Goal: Task Accomplishment & Management: Use online tool/utility

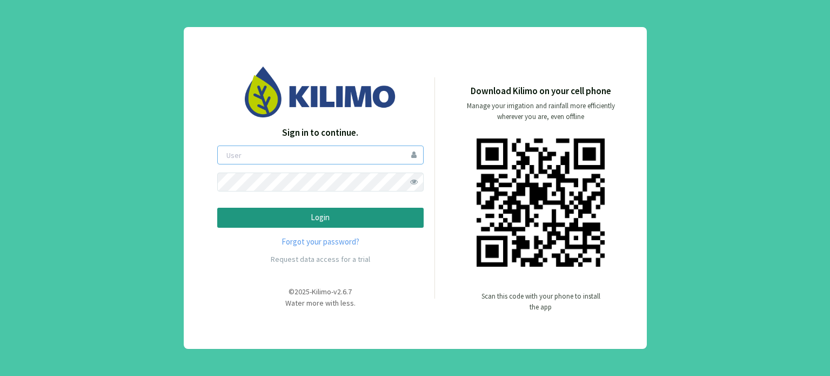
type input "boccolini"
click at [311, 214] on p "Login" at bounding box center [321, 217] width 188 height 12
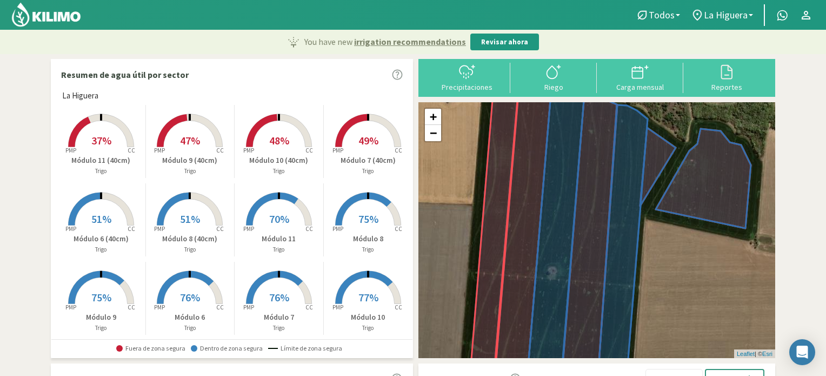
click at [102, 142] on span "37%" at bounding box center [101, 141] width 20 height 14
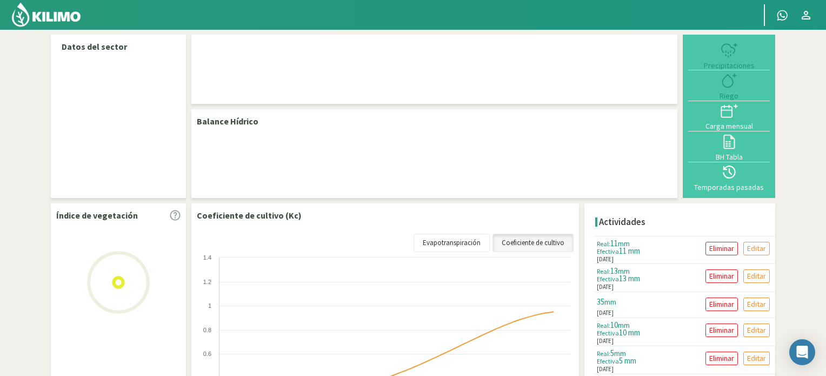
select select "1: Object"
select select "3: Object"
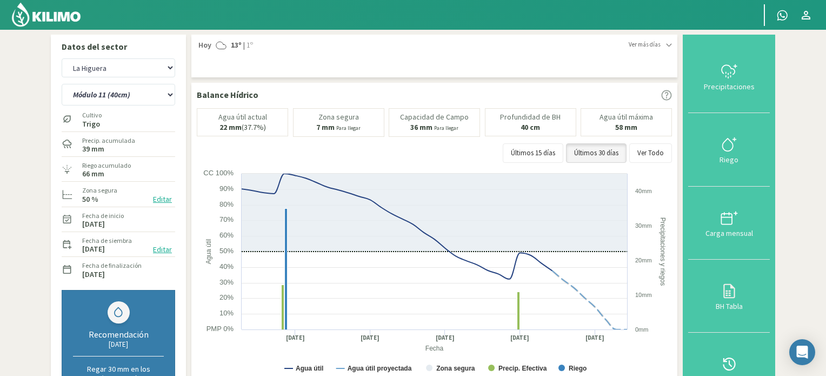
click at [721, 145] on div at bounding box center [729, 144] width 75 height 17
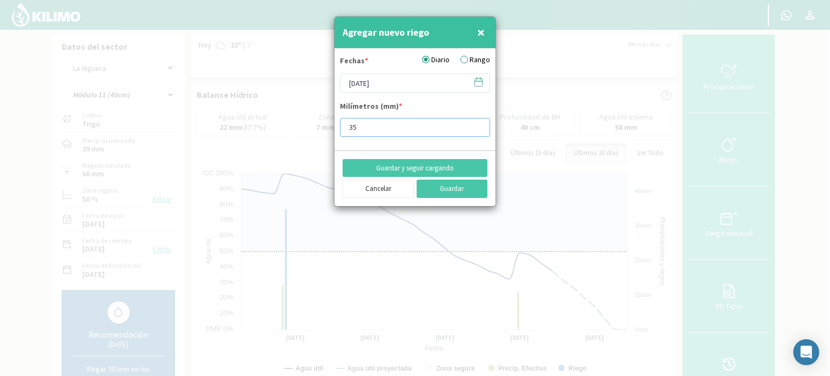
drag, startPoint x: 367, startPoint y: 124, endPoint x: 328, endPoint y: 123, distance: 38.9
click at [328, 123] on div "Agregar nuevo riego × Fechas * Diario Rango [DATE] Milímetros (mm) * 35 Guardar…" at bounding box center [415, 188] width 830 height 376
click at [475, 128] on input "34" at bounding box center [415, 127] width 150 height 19
click at [474, 127] on input "33" at bounding box center [415, 127] width 150 height 19
click at [474, 129] on input "32" at bounding box center [415, 127] width 150 height 19
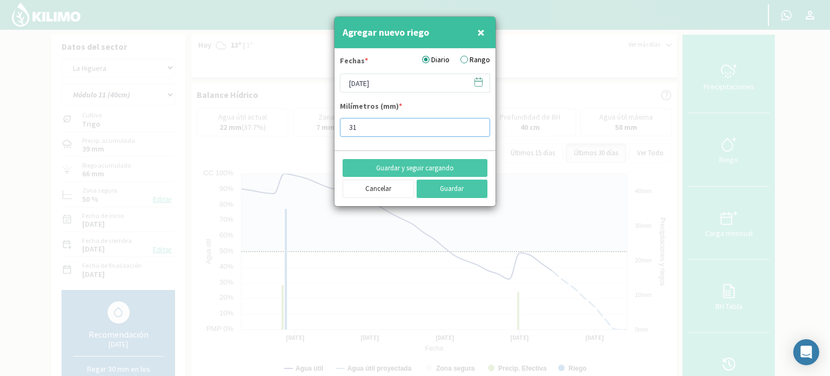
click at [474, 129] on input "31" at bounding box center [415, 127] width 150 height 19
click at [474, 129] on input "30" at bounding box center [415, 127] width 150 height 19
click at [473, 128] on input "29" at bounding box center [415, 127] width 150 height 19
click at [472, 128] on input "29" at bounding box center [415, 127] width 150 height 19
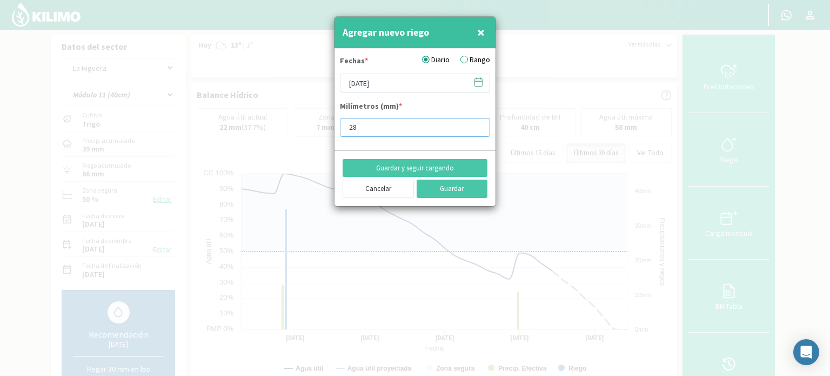
type input "28"
click at [476, 129] on input "28" at bounding box center [415, 127] width 150 height 19
type input "28.8"
click at [483, 83] on icon at bounding box center [479, 82] width 10 height 10
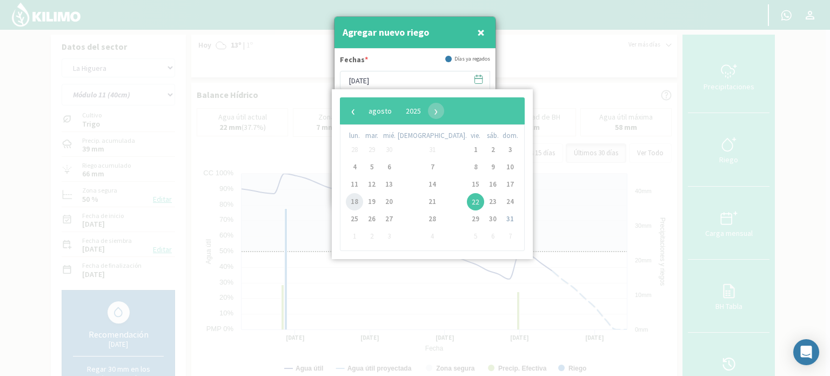
drag, startPoint x: 365, startPoint y: 201, endPoint x: 351, endPoint y: 201, distance: 13.5
click at [351, 201] on span "18" at bounding box center [354, 201] width 17 height 17
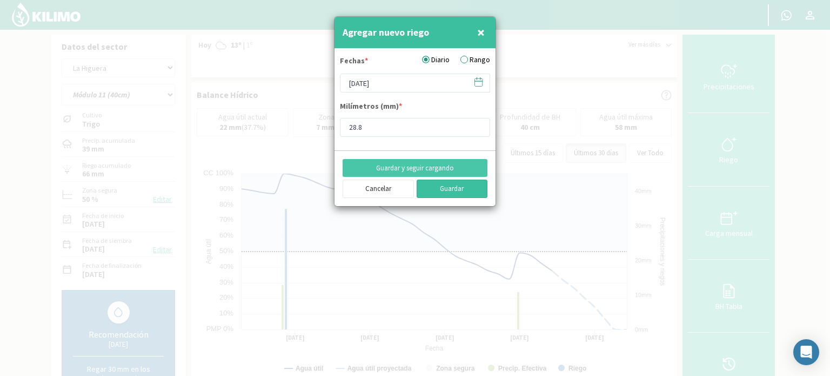
click at [461, 190] on button "Guardar" at bounding box center [452, 189] width 71 height 18
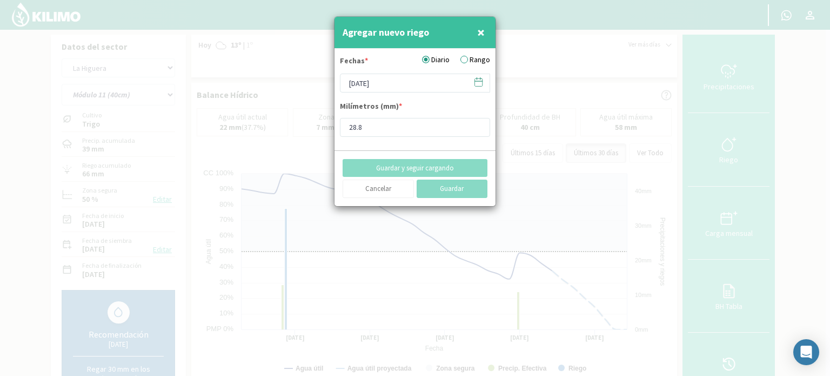
type input "[DATE]"
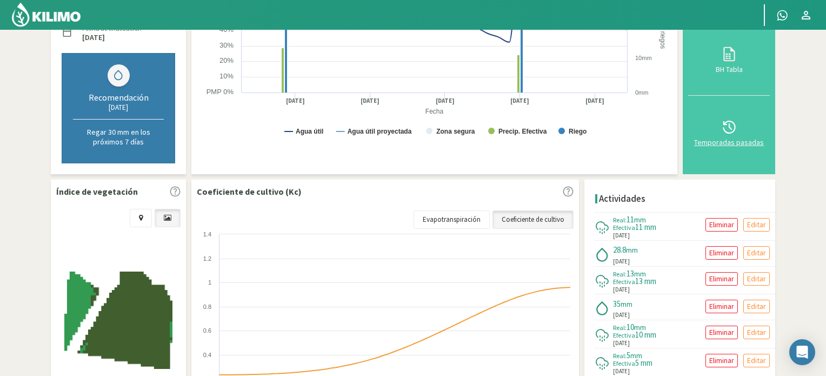
scroll to position [270, 0]
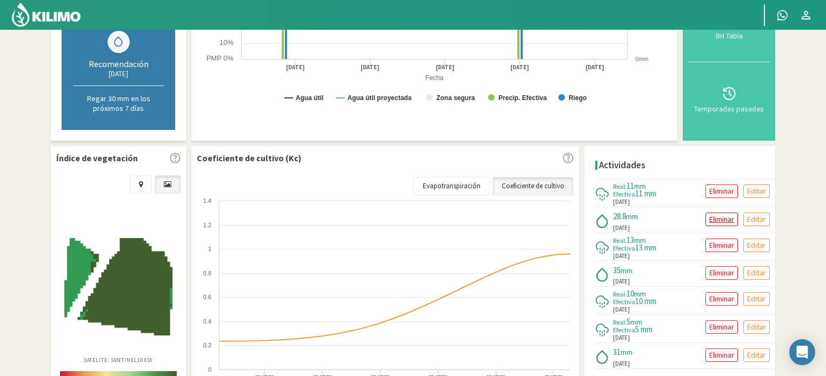
click at [720, 219] on p "Eliminar" at bounding box center [721, 219] width 25 height 12
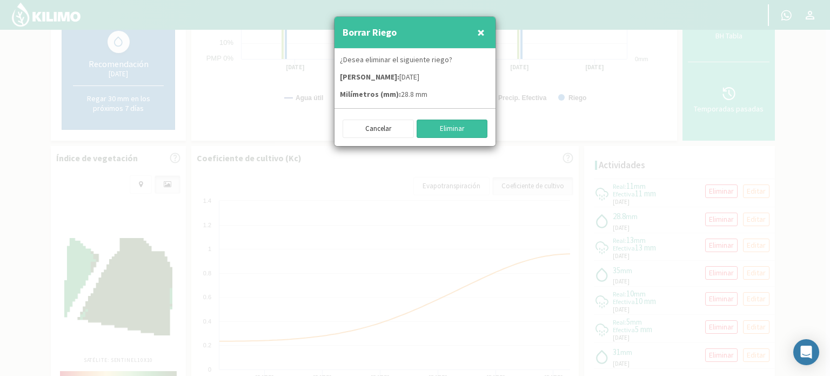
click at [453, 132] on button "Eliminar" at bounding box center [452, 128] width 71 height 18
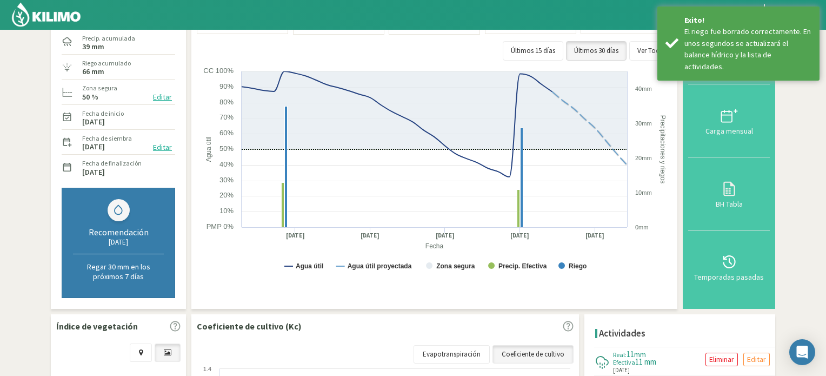
scroll to position [0, 0]
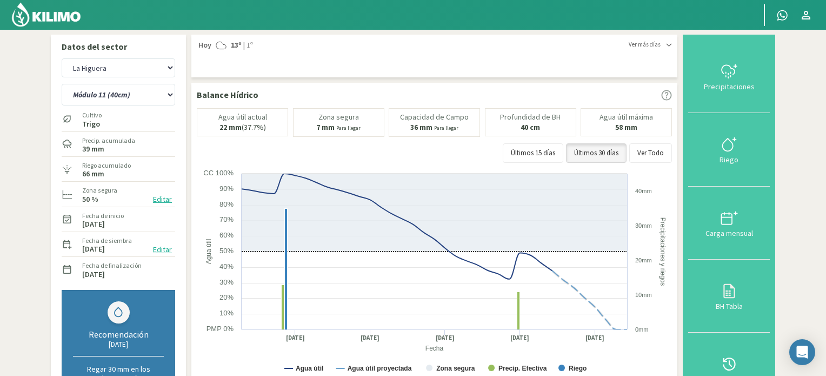
click at [61, 14] on img at bounding box center [46, 15] width 71 height 26
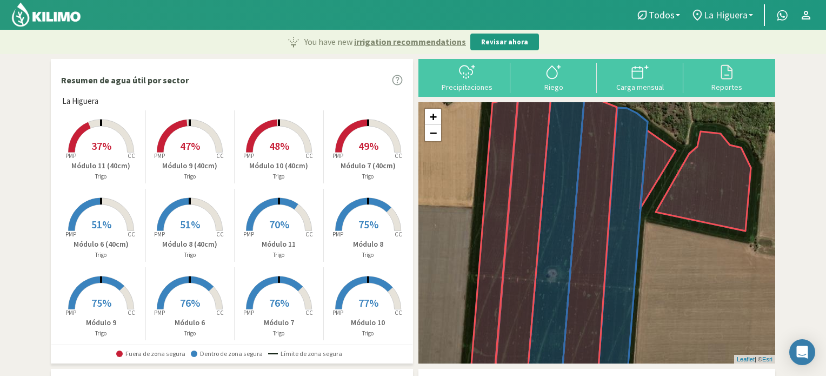
click at [751, 15] on b at bounding box center [751, 15] width 4 height 2
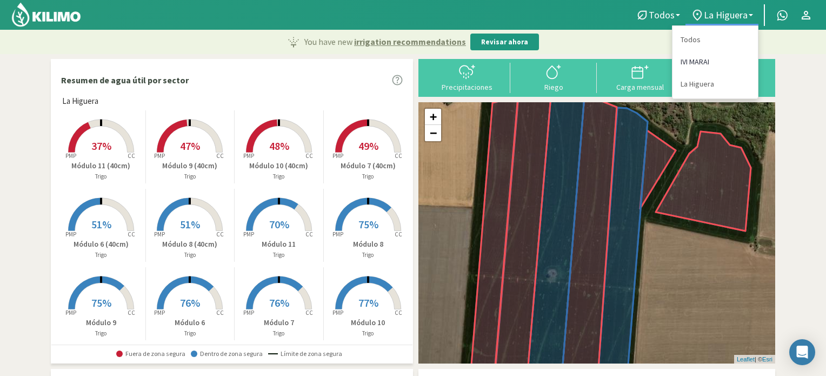
click at [693, 62] on link "IVI MARAI" at bounding box center [715, 62] width 85 height 22
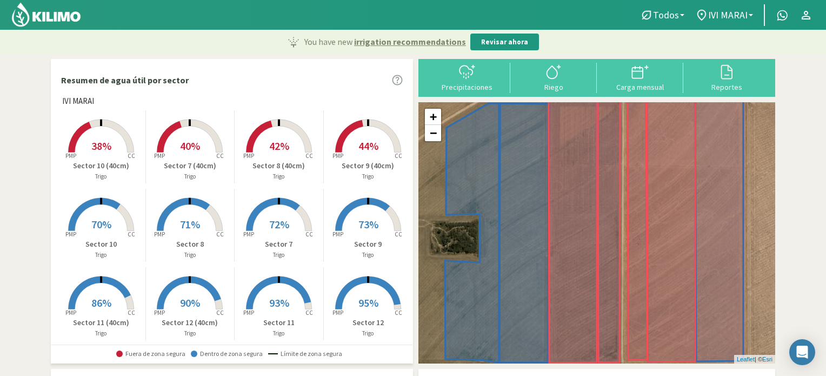
click at [278, 296] on span "93%" at bounding box center [279, 303] width 20 height 14
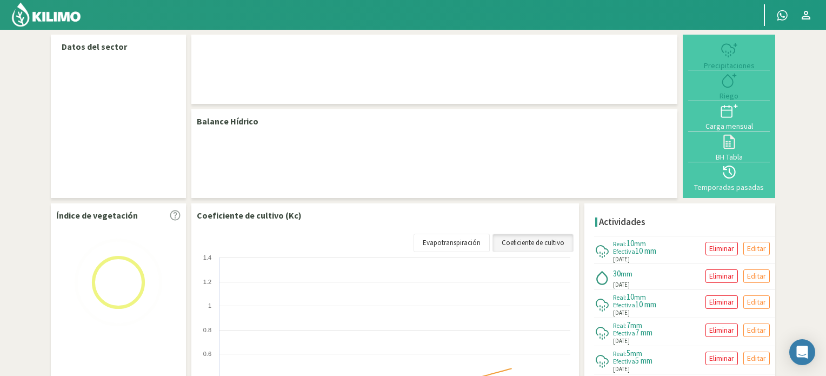
select select "2: Object"
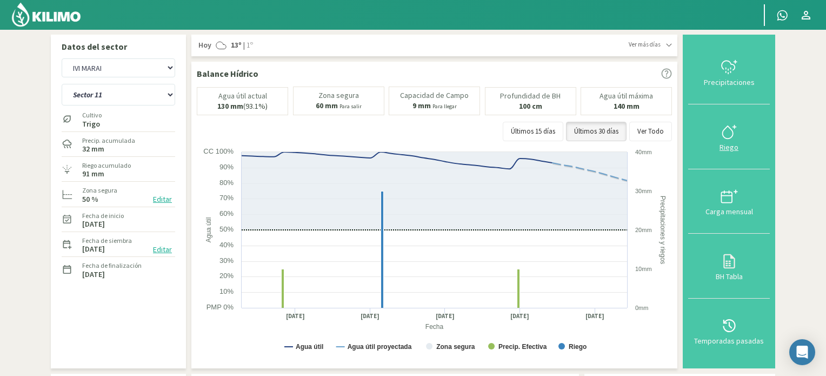
click at [727, 133] on icon at bounding box center [729, 131] width 17 height 17
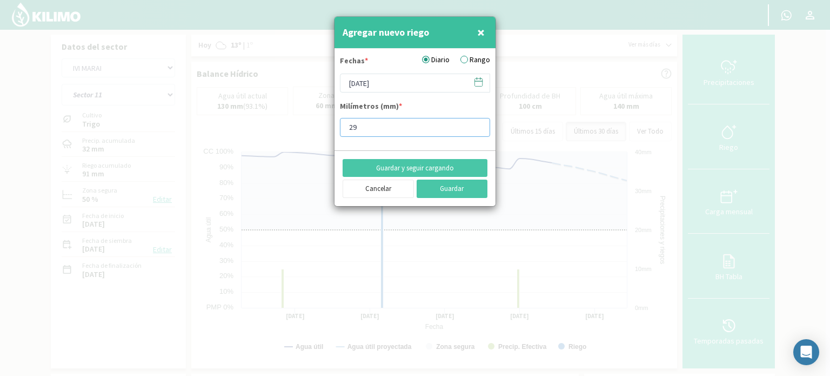
click at [476, 128] on input "29" at bounding box center [415, 127] width 150 height 19
type input "28"
click at [474, 128] on input "28" at bounding box center [415, 127] width 150 height 19
type input "28.8"
click at [480, 79] on icon at bounding box center [479, 82] width 10 height 10
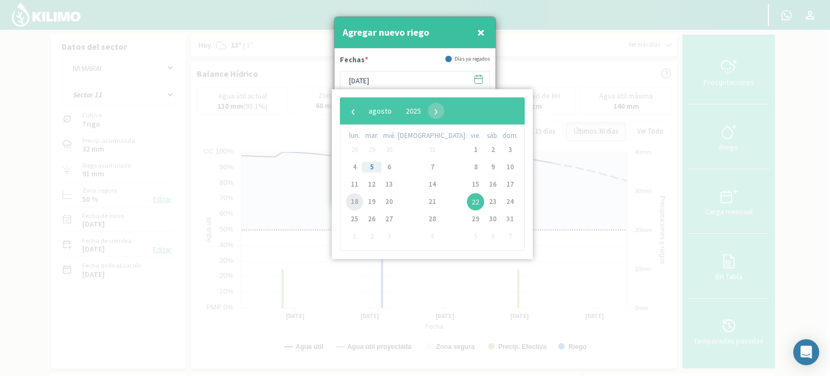
click at [354, 201] on span "18" at bounding box center [354, 201] width 17 height 17
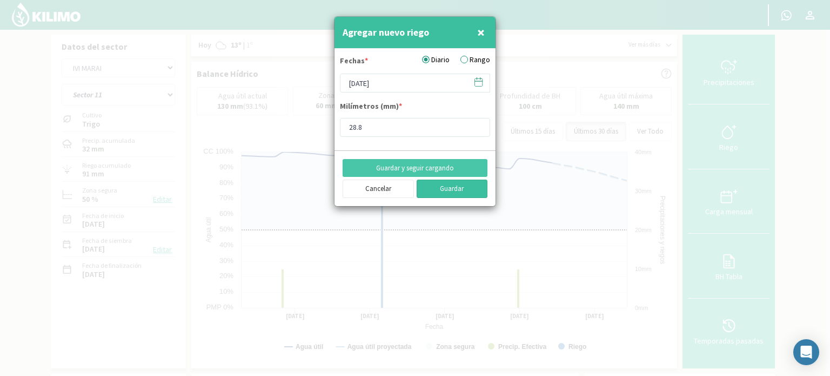
click at [448, 190] on button "Guardar" at bounding box center [452, 189] width 71 height 18
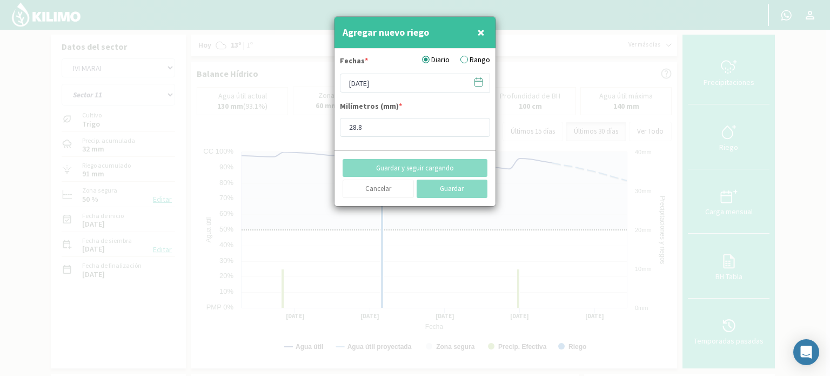
type input "[DATE]"
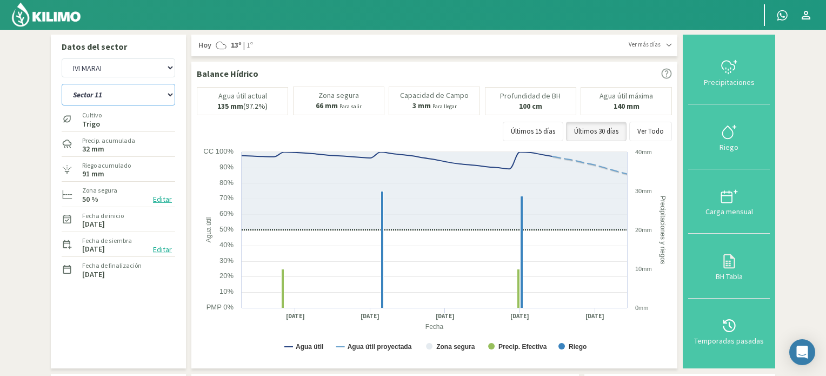
click at [171, 96] on select "Sector 10 Sector 10 (40cm) Sector 11 Sector 11 (40cm) Sector 12 Sector 12 (40cm…" at bounding box center [119, 95] width 114 height 22
select select "3: Object"
click at [62, 84] on select "Sector 10 Sector 10 (40cm) Sector 11 Sector 11 (40cm) Sector 12 Sector 12 (40cm…" at bounding box center [119, 95] width 114 height 22
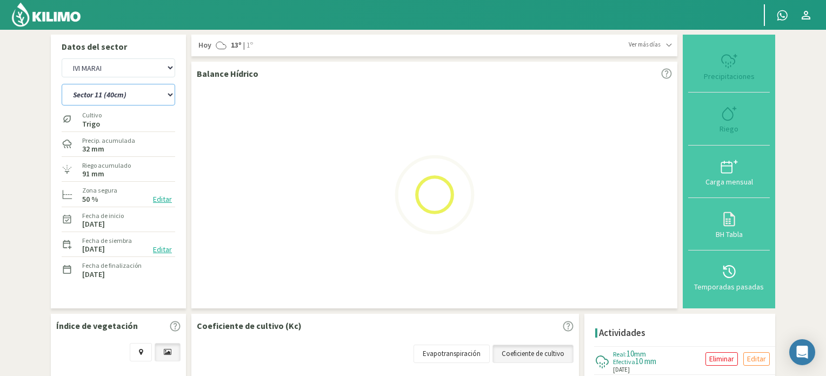
select select "2: Object"
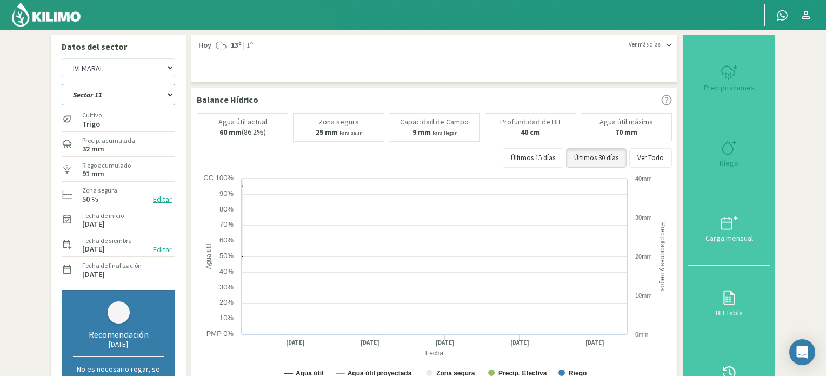
select select "15: Object"
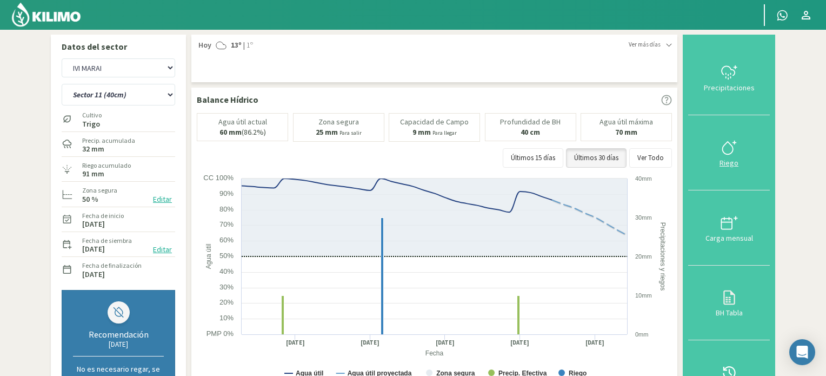
click at [739, 149] on div at bounding box center [729, 147] width 75 height 17
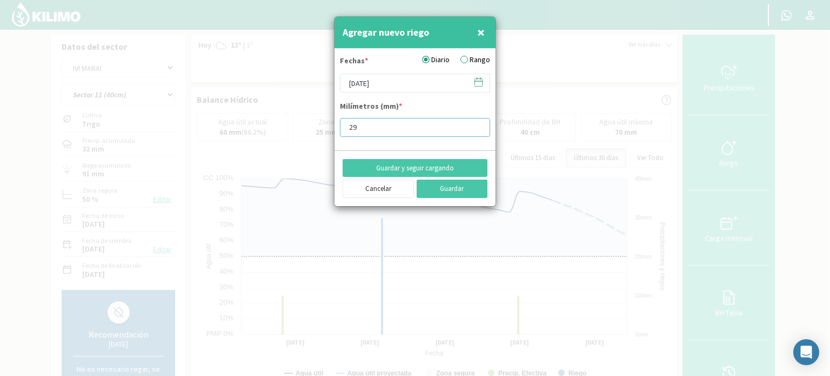
click at [476, 128] on input "29" at bounding box center [415, 127] width 150 height 19
type input "28"
click at [476, 128] on input "28" at bounding box center [415, 127] width 150 height 19
type input "28.8"
click at [478, 82] on icon at bounding box center [479, 82] width 10 height 10
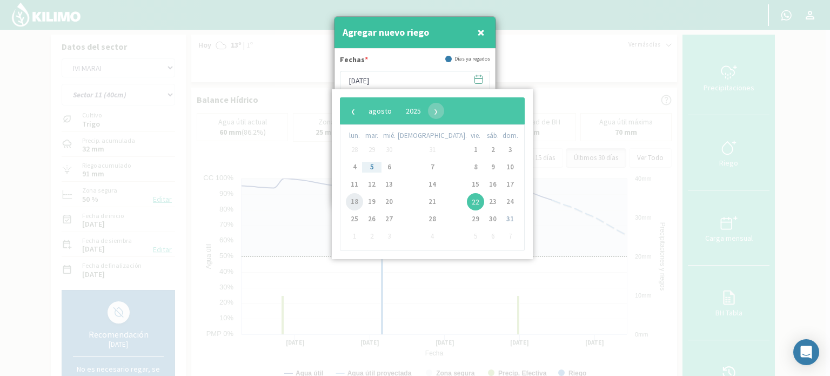
click at [357, 202] on span "18" at bounding box center [354, 201] width 17 height 17
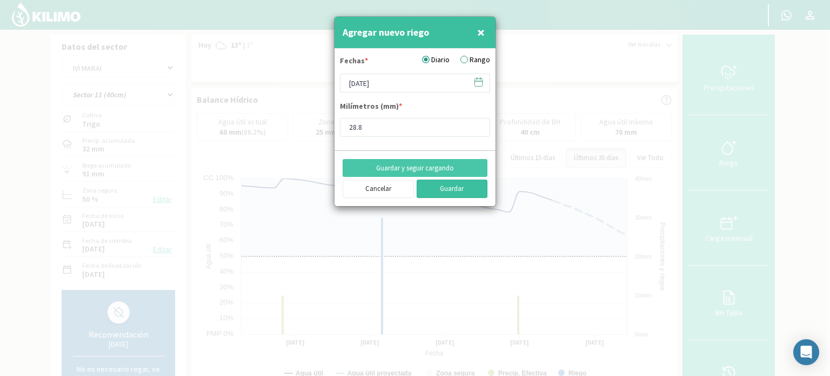
click at [450, 188] on button "Guardar" at bounding box center [452, 189] width 71 height 18
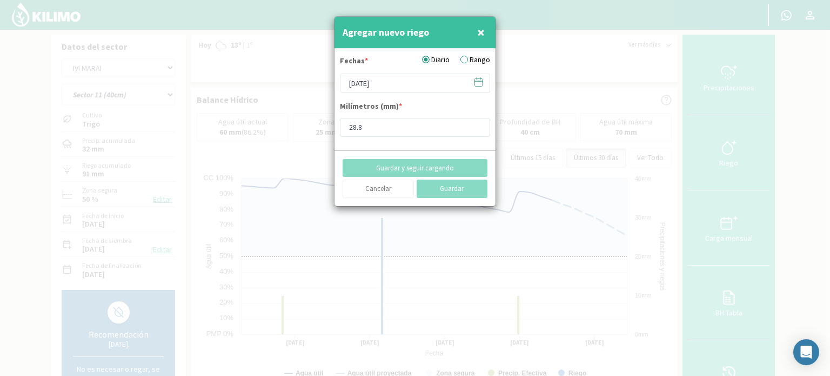
type input "[DATE]"
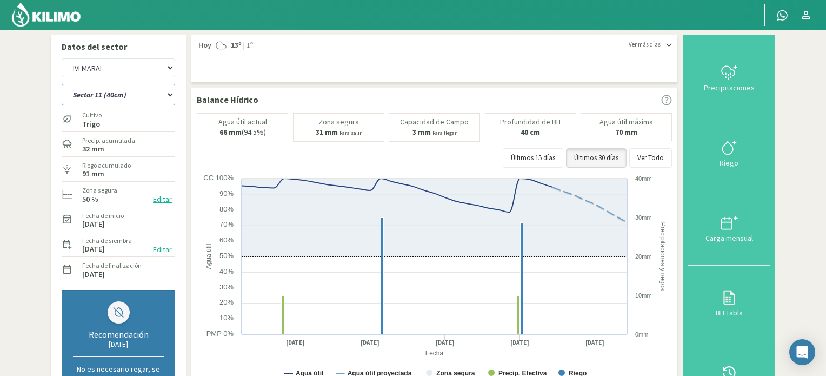
click at [170, 95] on select "Sector 10 Sector 10 (40cm) Sector 11 Sector 11 (40cm) Sector 12 Sector 12 (40cm…" at bounding box center [119, 95] width 114 height 22
select select "16: Object"
click at [62, 84] on select "Sector 10 Sector 10 (40cm) Sector 11 Sector 11 (40cm) Sector 12 Sector 12 (40cm…" at bounding box center [119, 95] width 114 height 22
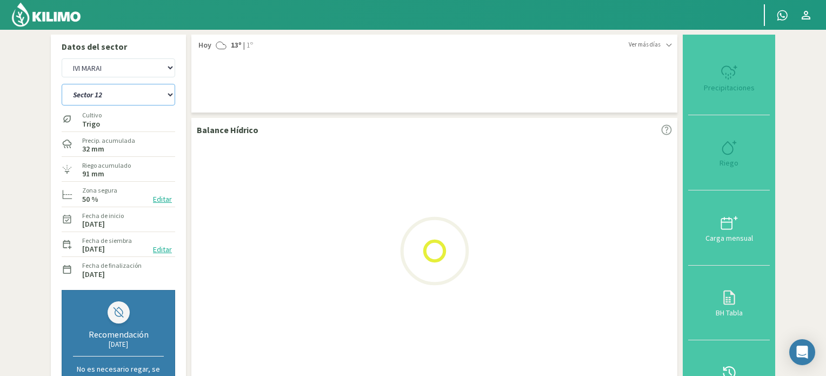
select select "4: Object"
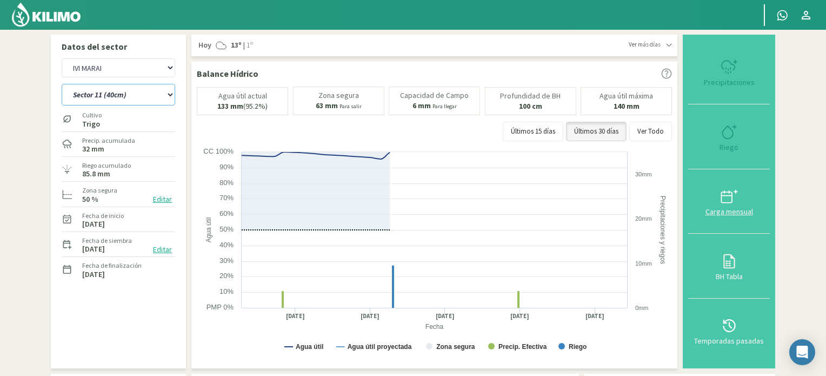
select select "28: Object"
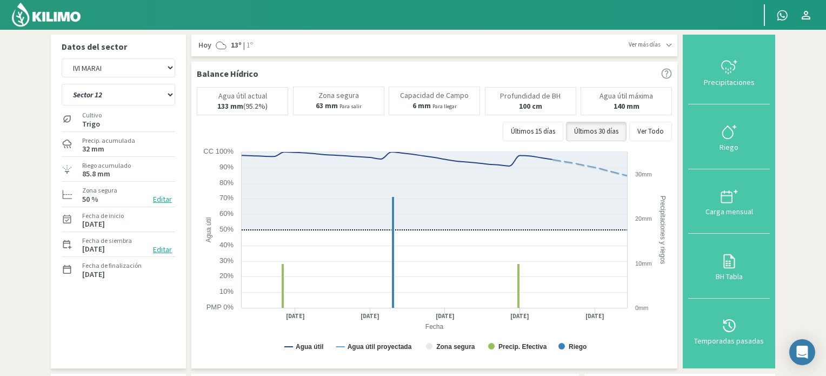
click at [732, 130] on icon at bounding box center [729, 131] width 17 height 17
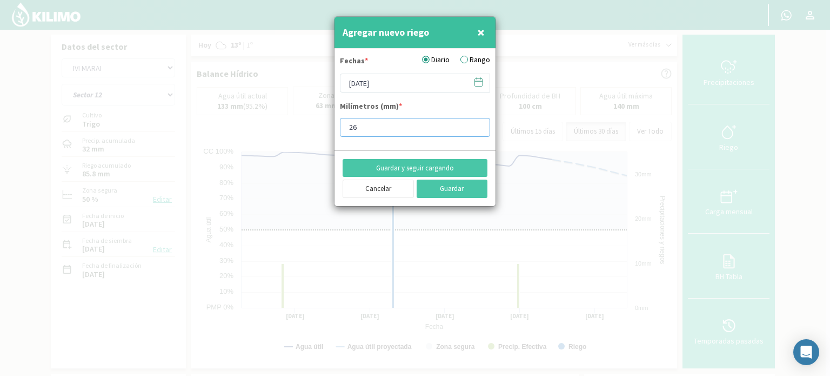
click at [475, 125] on input "26" at bounding box center [415, 127] width 150 height 19
click at [475, 125] on input "27" at bounding box center [415, 127] width 150 height 19
click at [475, 125] on input "28" at bounding box center [415, 127] width 150 height 19
click at [475, 125] on input "29" at bounding box center [415, 127] width 150 height 19
type input "30"
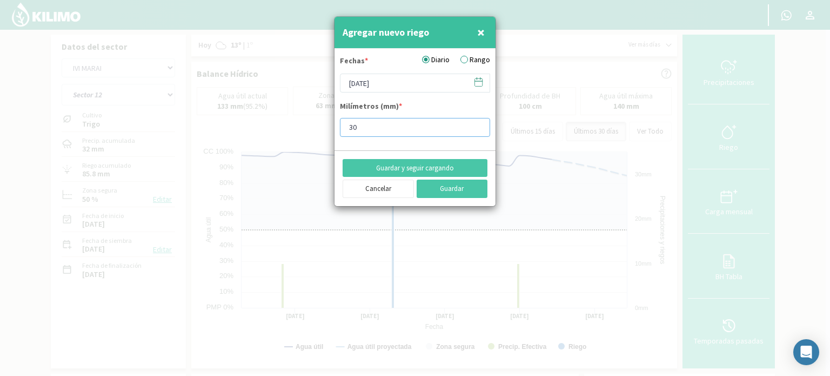
click at [475, 125] on input "30" at bounding box center [415, 127] width 150 height 19
click at [477, 82] on icon at bounding box center [479, 82] width 10 height 10
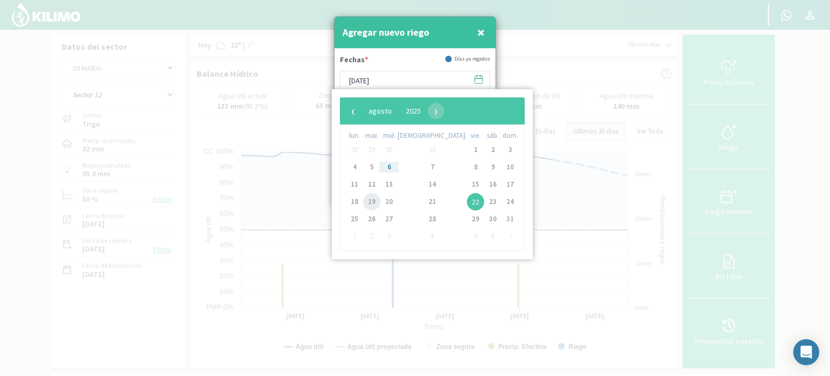
click at [377, 200] on span "19" at bounding box center [371, 201] width 17 height 17
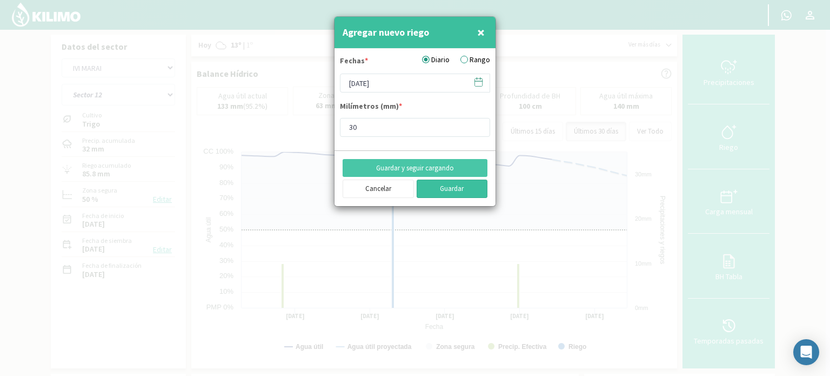
click at [439, 183] on button "Guardar" at bounding box center [452, 189] width 71 height 18
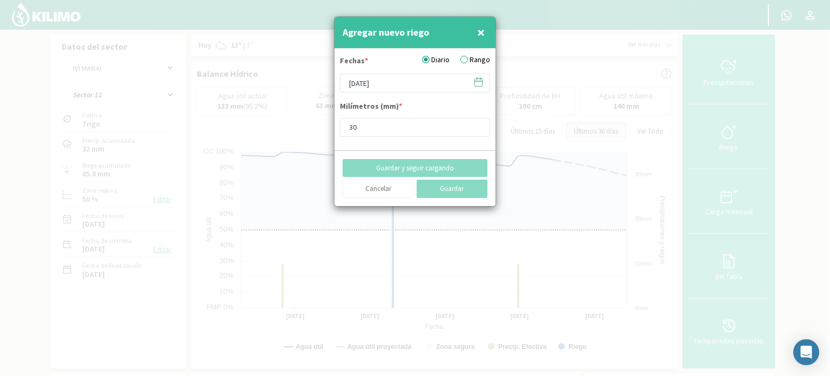
type input "[DATE]"
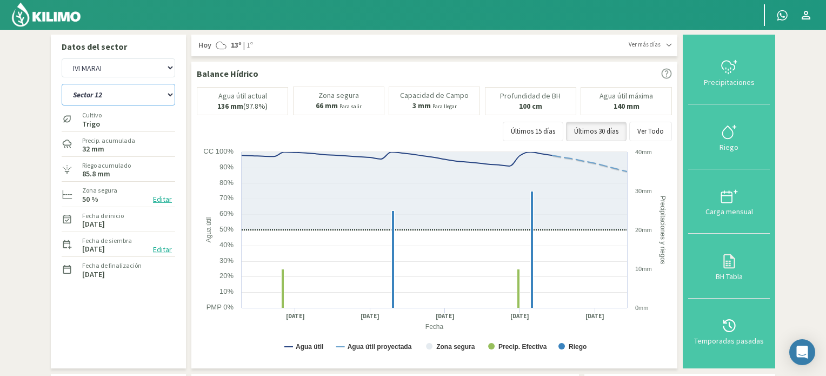
click at [169, 94] on select "Sector 10 Sector 10 (40cm) Sector 11 Sector 11 (40cm) Sector 12 Sector 12 (40cm…" at bounding box center [119, 95] width 114 height 22
select select "29: Object"
click at [62, 84] on select "Sector 10 Sector 10 (40cm) Sector 11 Sector 11 (40cm) Sector 12 Sector 12 (40cm…" at bounding box center [119, 95] width 114 height 22
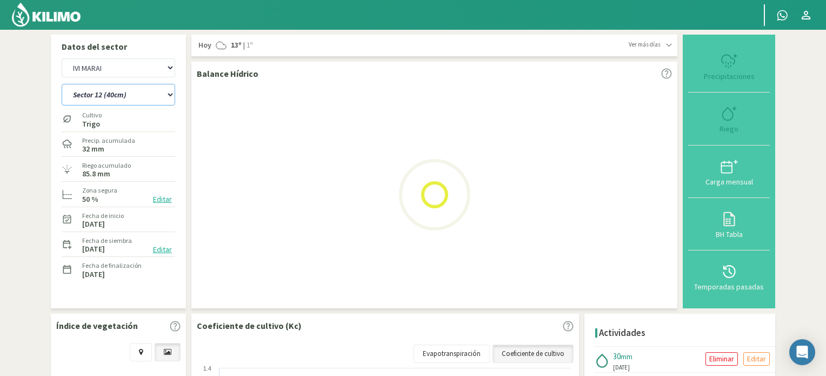
select select "6: Object"
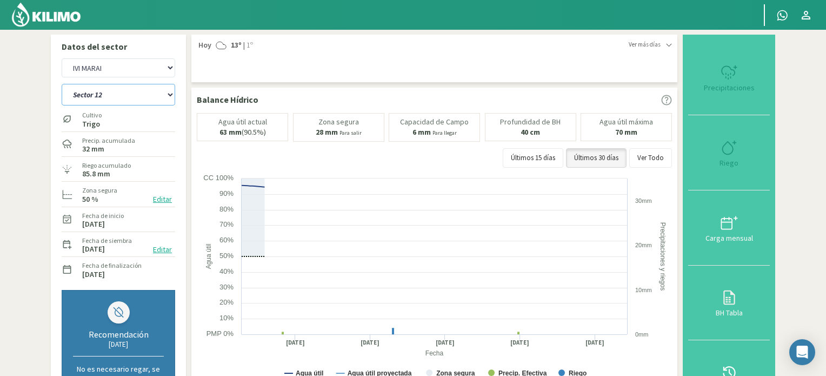
select select "41: Object"
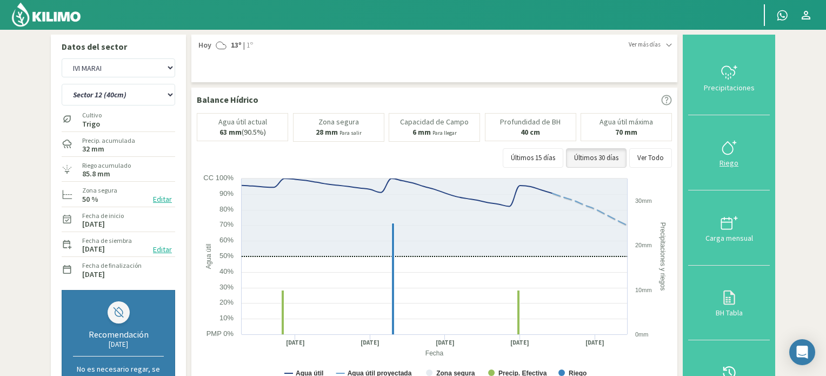
click at [727, 150] on icon at bounding box center [729, 147] width 17 height 17
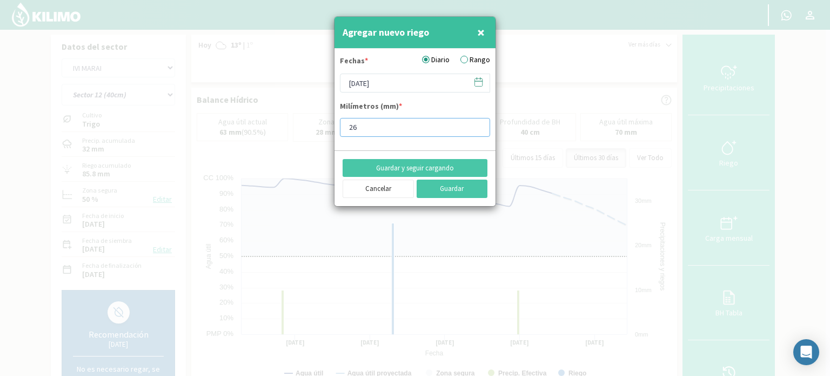
click at [475, 123] on input "26" at bounding box center [415, 127] width 150 height 19
click at [475, 123] on input "27" at bounding box center [415, 127] width 150 height 19
click at [475, 123] on input "28" at bounding box center [415, 127] width 150 height 19
click at [475, 123] on input "29" at bounding box center [415, 127] width 150 height 19
type input "30"
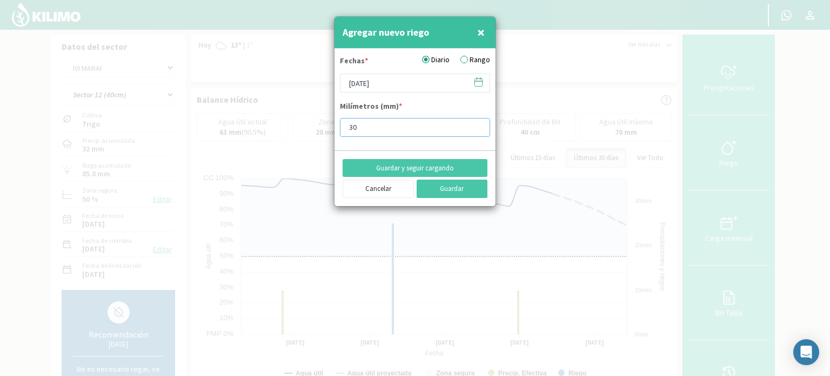
click at [475, 123] on input "30" at bounding box center [415, 127] width 150 height 19
click at [480, 84] on icon at bounding box center [479, 82] width 10 height 10
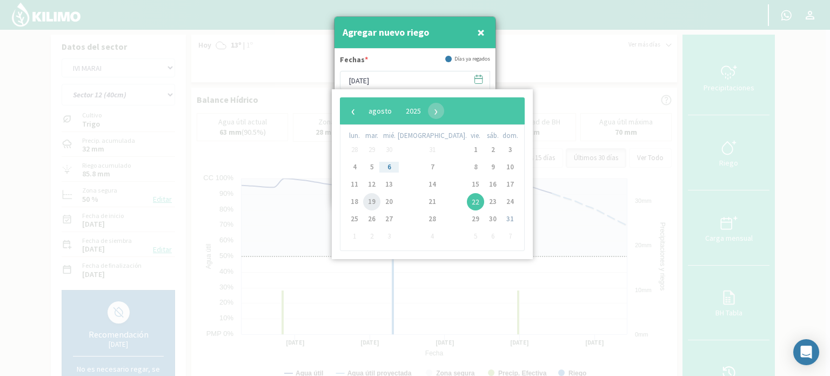
click at [376, 205] on span "19" at bounding box center [371, 201] width 17 height 17
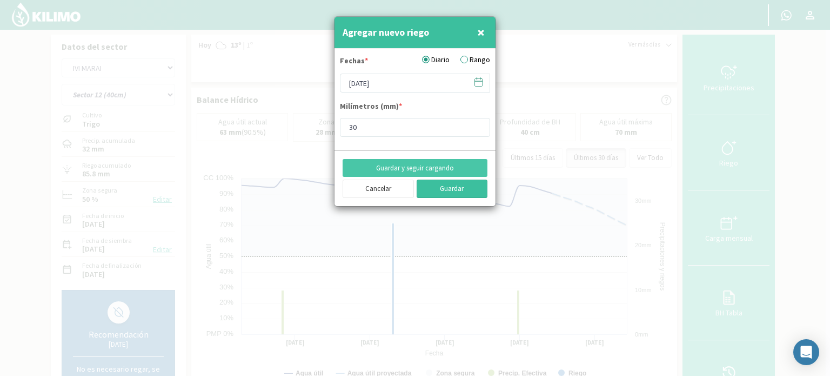
click at [462, 190] on button "Guardar" at bounding box center [452, 189] width 71 height 18
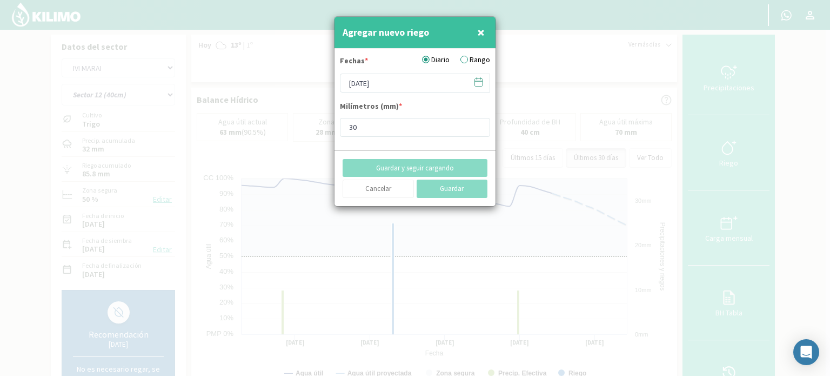
type input "[DATE]"
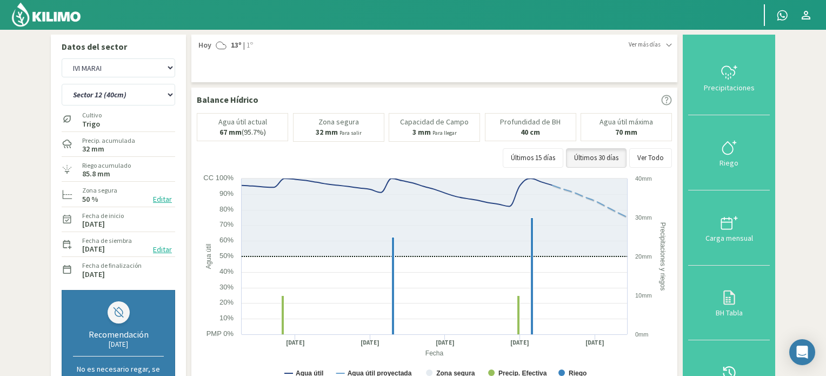
click at [52, 18] on img at bounding box center [46, 15] width 71 height 26
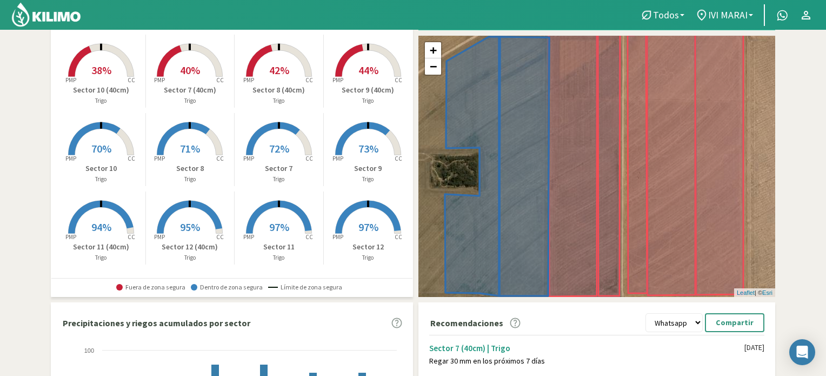
scroll to position [108, 0]
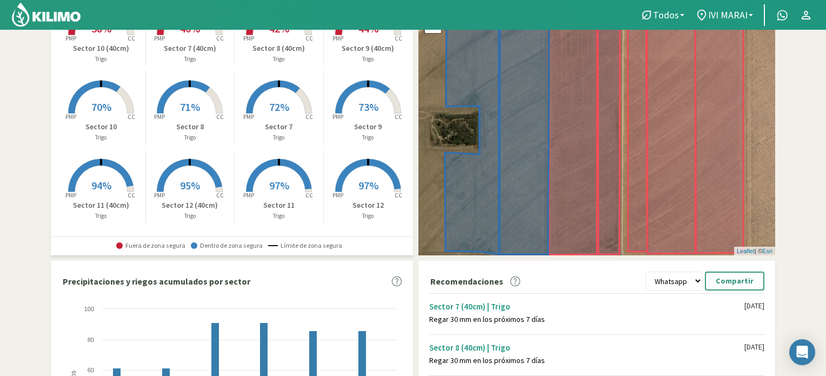
click at [273, 183] on span "97%" at bounding box center [279, 185] width 20 height 14
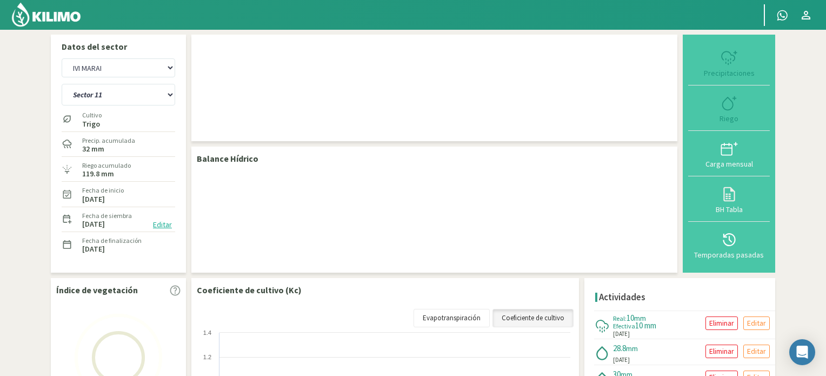
click at [355, 105] on div at bounding box center [434, 88] width 486 height 107
click at [169, 93] on select "Sector 10 Sector 10 (40cm) Sector 11 Sector 11 (40cm) Sector 12 Sector 12 (40cm…" at bounding box center [119, 95] width 114 height 22
click at [62, 84] on select "Sector 10 Sector 10 (40cm) Sector 11 Sector 11 (40cm) Sector 12 Sector 12 (40cm…" at bounding box center [119, 95] width 114 height 22
select select "2: Object"
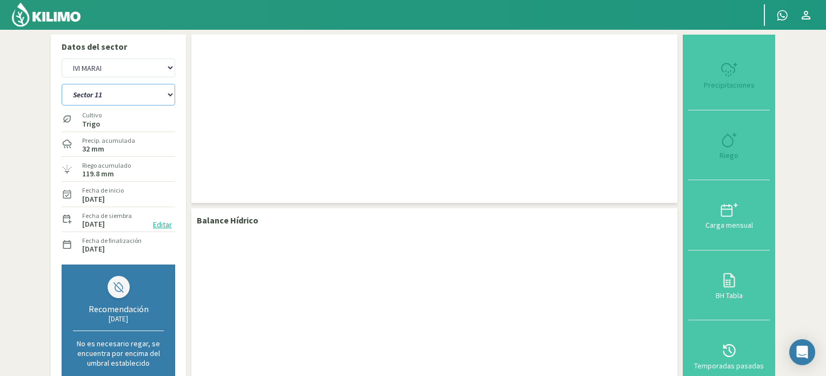
select select "2: Object"
select select "15: Object"
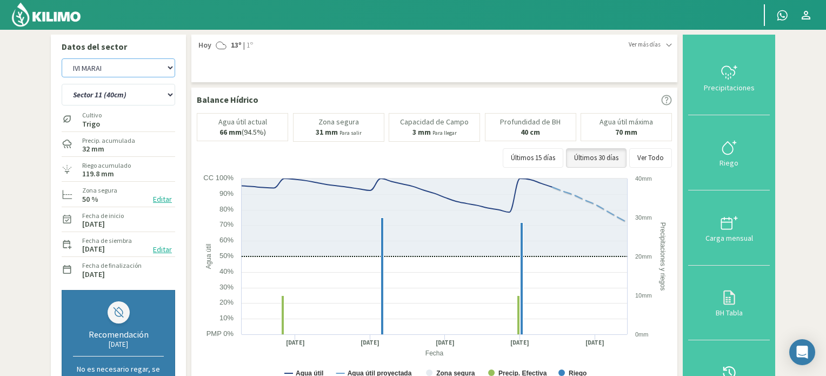
click at [170, 69] on select "IVI [PERSON_NAME]" at bounding box center [119, 67] width 114 height 19
click at [62, 58] on select "IVI [PERSON_NAME]" at bounding box center [119, 67] width 114 height 19
select select "5: Object"
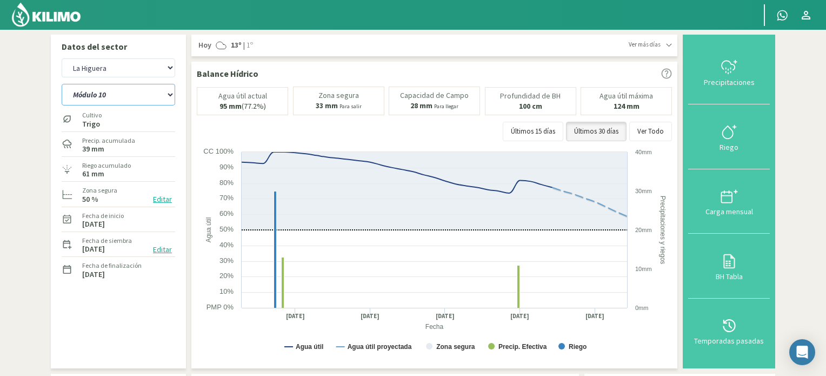
click at [171, 95] on select "Módulo 10 Módulo 10 (40cm) Módulo 11 Módulo 11 (40cm) Módulo 6 Módulo 6 (40cm) …" at bounding box center [119, 95] width 114 height 22
select select "28: Object"
click at [62, 84] on select "Módulo 10 Módulo 10 (40cm) Módulo 11 Módulo 11 (40cm) Módulo 6 Módulo 6 (40cm) …" at bounding box center [119, 95] width 114 height 22
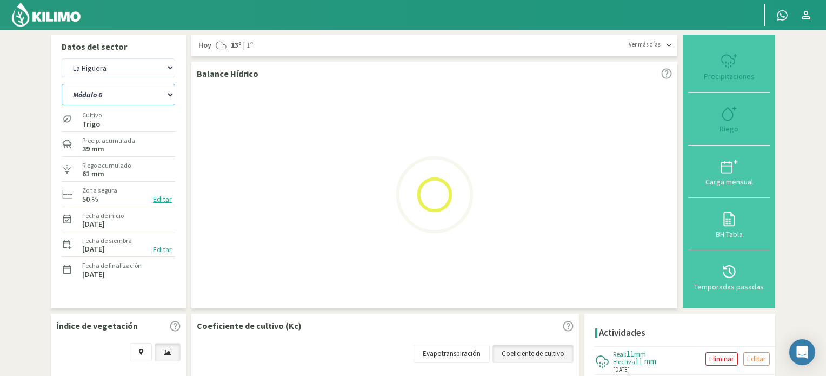
select select "7: Object"
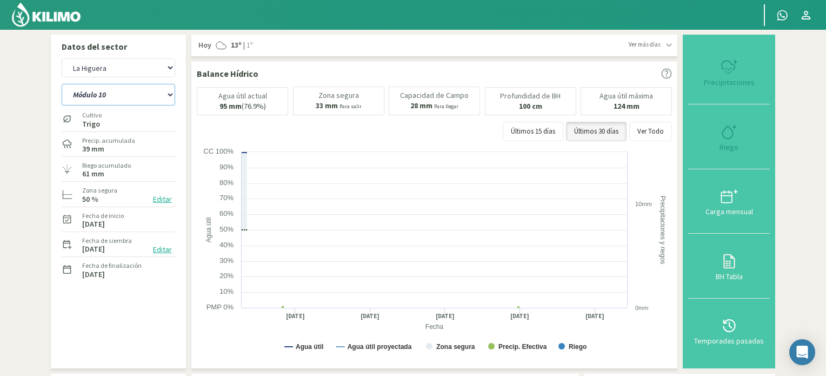
select select "40: Object"
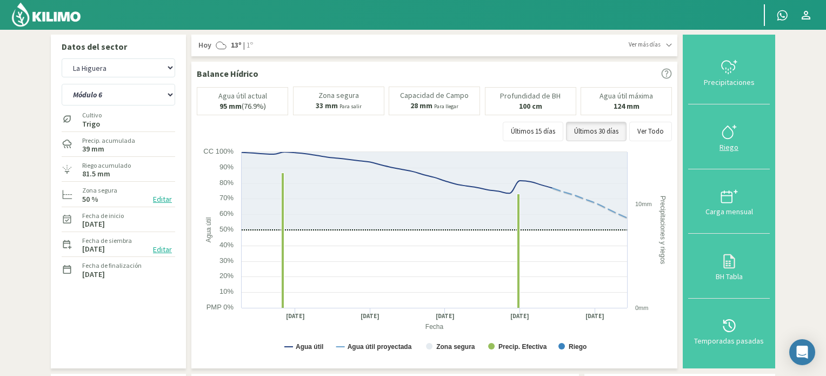
click at [727, 129] on icon at bounding box center [729, 131] width 17 height 17
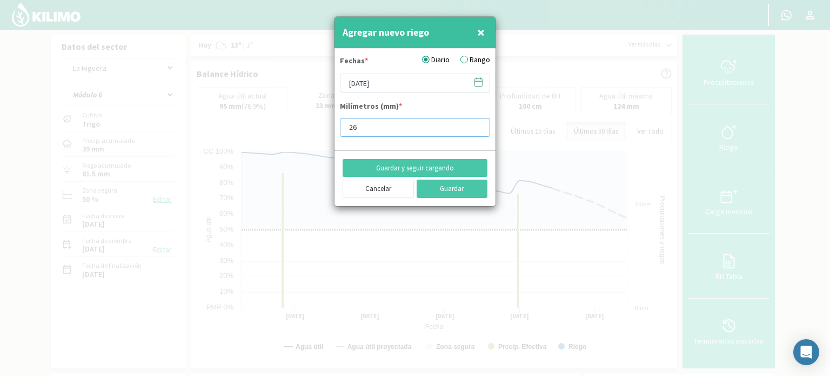
click at [477, 124] on input "26" at bounding box center [415, 127] width 150 height 19
click at [477, 124] on input "27" at bounding box center [415, 127] width 150 height 19
click at [477, 124] on input "28" at bounding box center [415, 127] width 150 height 19
click at [477, 124] on input "29" at bounding box center [415, 127] width 150 height 19
click at [477, 124] on input "30" at bounding box center [415, 127] width 150 height 19
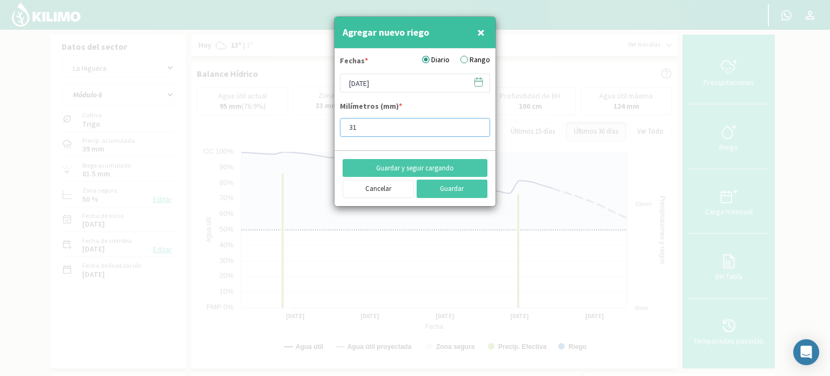
type input "31"
click at [477, 124] on input "31" at bounding box center [415, 127] width 150 height 19
click at [478, 79] on icon at bounding box center [479, 82] width 10 height 10
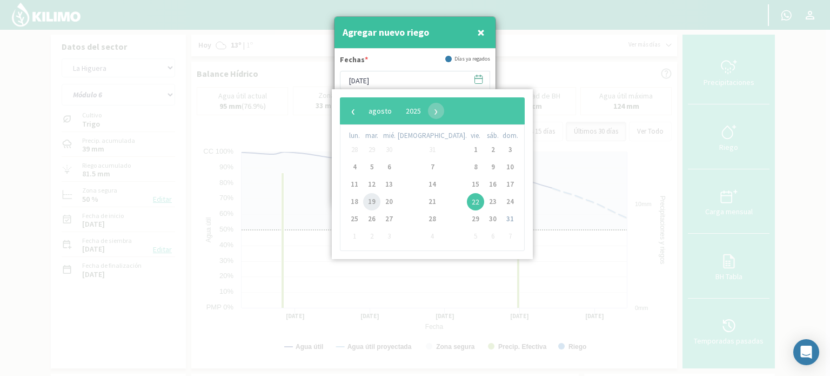
click at [376, 201] on span "19" at bounding box center [371, 201] width 17 height 17
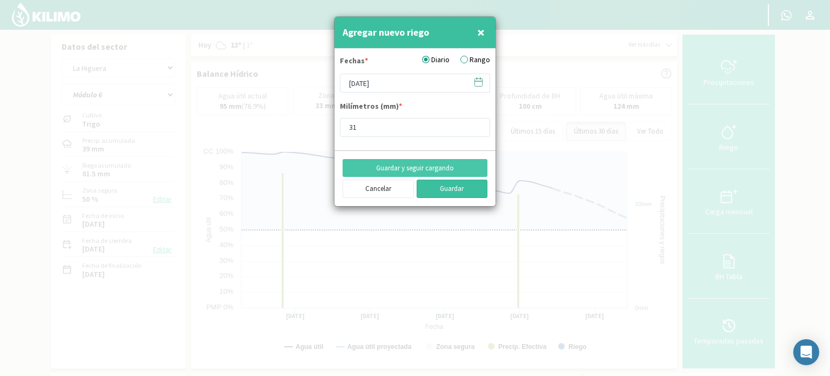
click at [448, 191] on button "Guardar" at bounding box center [452, 189] width 71 height 18
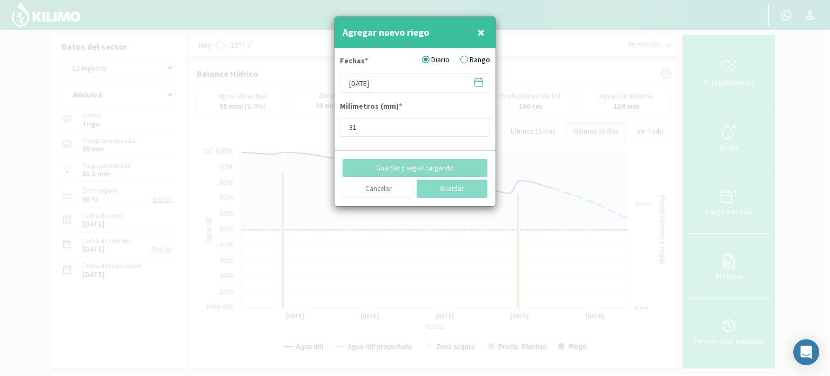
type input "[DATE]"
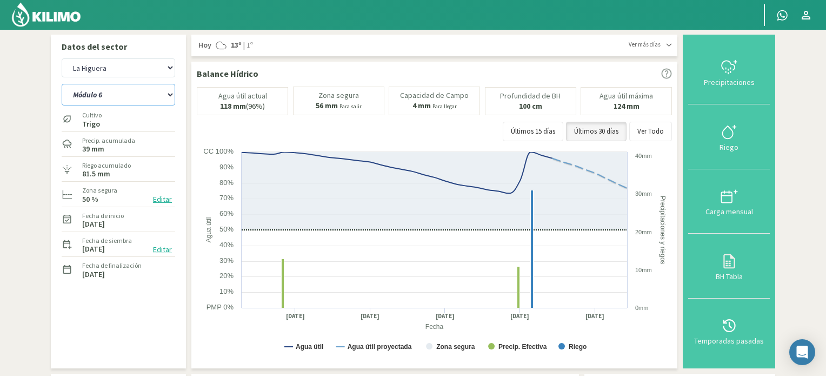
click at [170, 95] on select "Módulo 10 Módulo 10 (40cm) Módulo 11 Módulo 11 (40cm) Módulo 6 Módulo 6 (40cm) …" at bounding box center [119, 95] width 114 height 22
select select "41: Object"
click at [62, 84] on select "Módulo 10 Módulo 10 (40cm) Módulo 11 Módulo 11 (40cm) Módulo 6 Módulo 6 (40cm) …" at bounding box center [119, 95] width 114 height 22
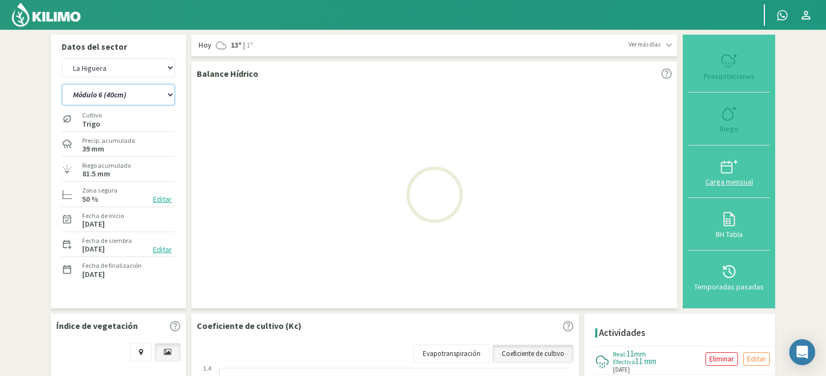
select select "9: Object"
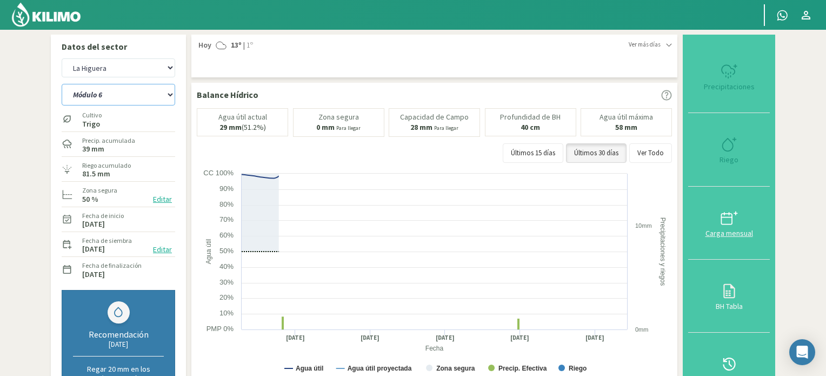
select select "53: Object"
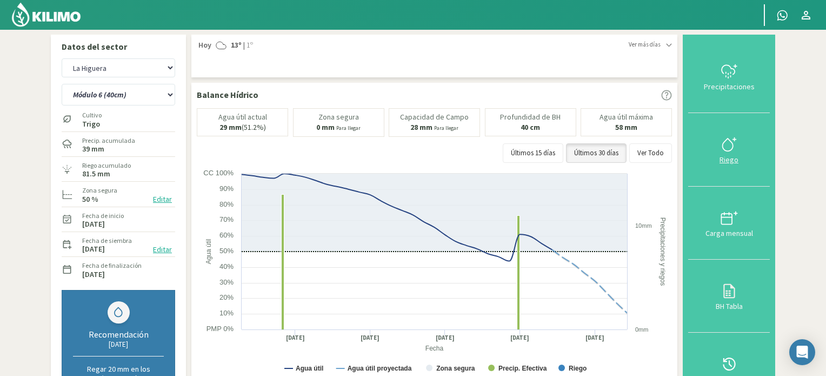
click at [730, 140] on icon at bounding box center [727, 144] width 10 height 12
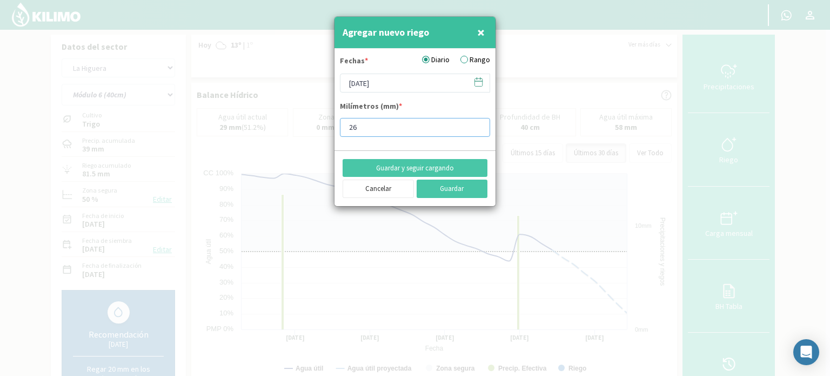
click at [478, 123] on input "26" at bounding box center [415, 127] width 150 height 19
click at [477, 123] on input "27" at bounding box center [415, 127] width 150 height 19
click at [477, 123] on input "28" at bounding box center [415, 127] width 150 height 19
click at [477, 123] on input "29" at bounding box center [415, 127] width 150 height 19
click at [477, 123] on input "30" at bounding box center [415, 127] width 150 height 19
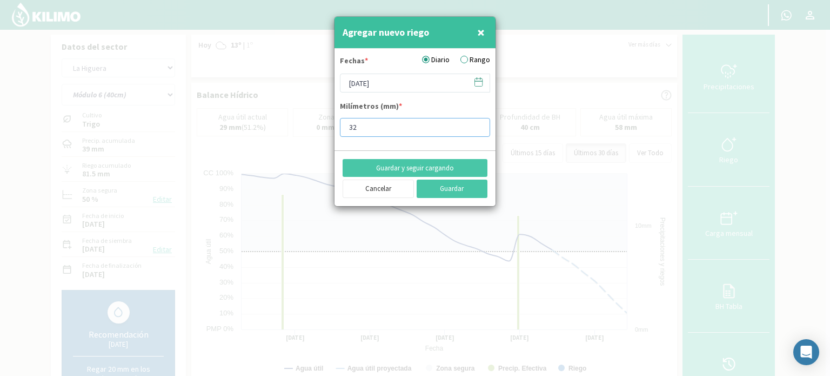
type input "32"
click at [477, 123] on input "32" at bounding box center [415, 127] width 150 height 19
click at [477, 80] on icon at bounding box center [479, 82] width 10 height 10
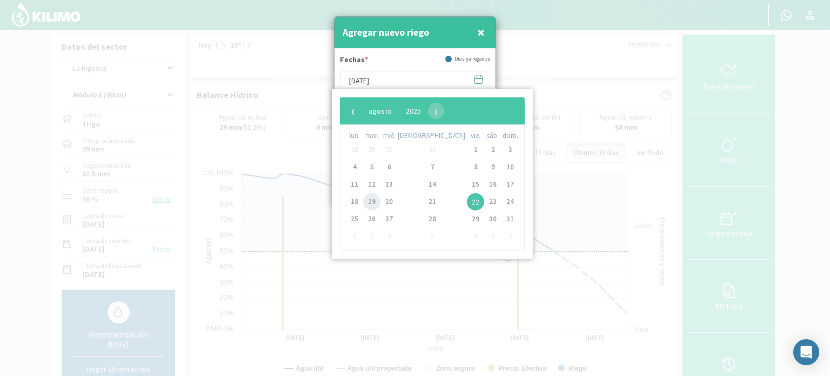
click at [377, 200] on span "19" at bounding box center [371, 201] width 17 height 17
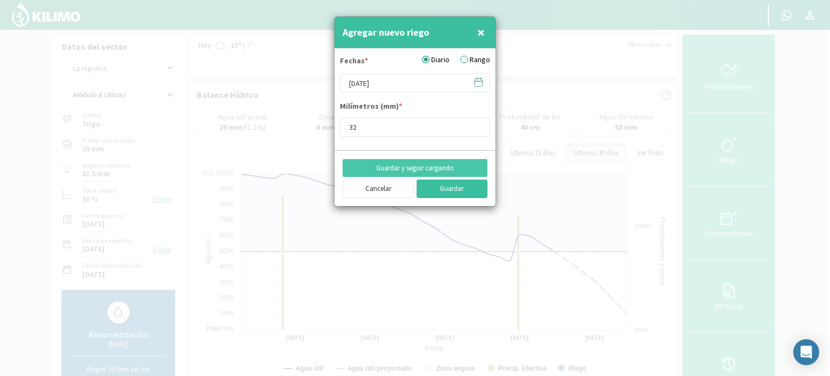
click at [454, 186] on button "Guardar" at bounding box center [452, 189] width 71 height 18
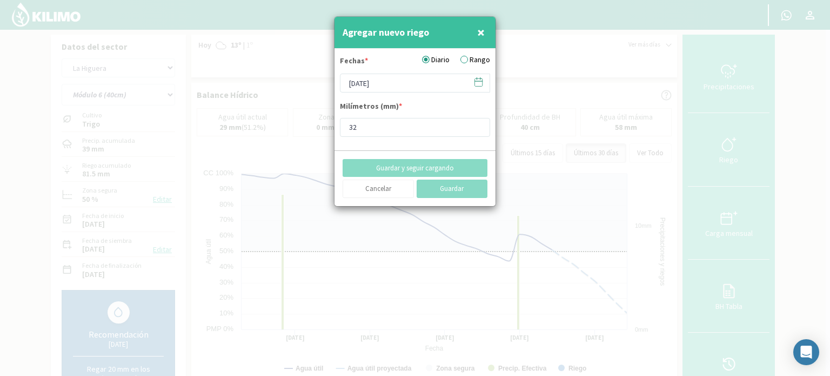
type input "[DATE]"
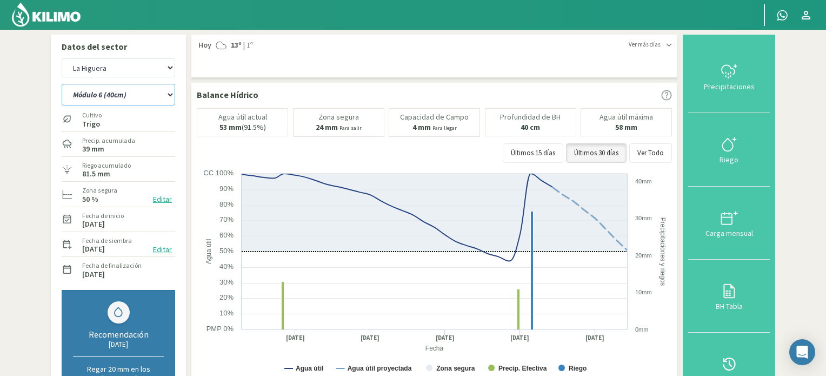
click at [171, 94] on select "Módulo 10 Módulo 10 (40cm) Módulo 11 Módulo 11 (40cm) Módulo 6 Módulo 6 (40cm) …" at bounding box center [119, 95] width 114 height 22
click at [62, 84] on select "Módulo 10 Módulo 10 (40cm) Módulo 11 Módulo 11 (40cm) Módulo 6 Módulo 6 (40cm) …" at bounding box center [119, 95] width 114 height 22
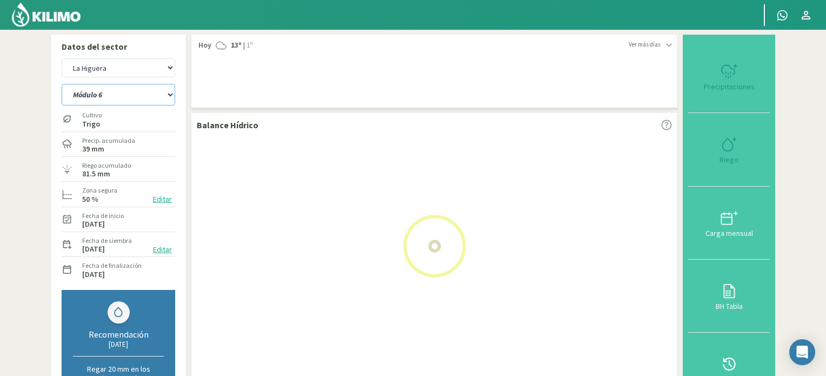
select select "53: Object"
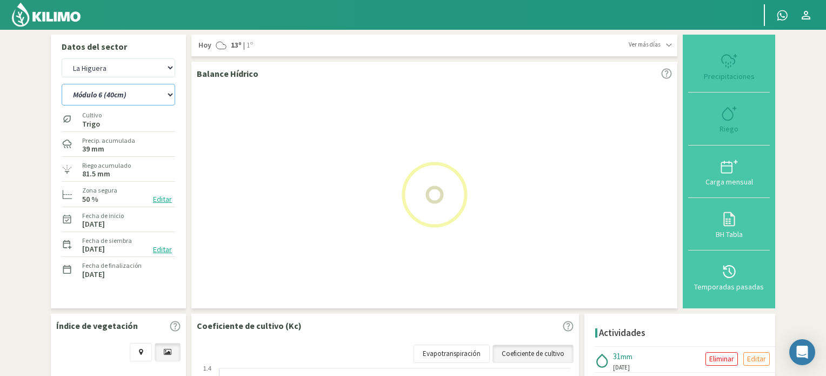
select select "11: Object"
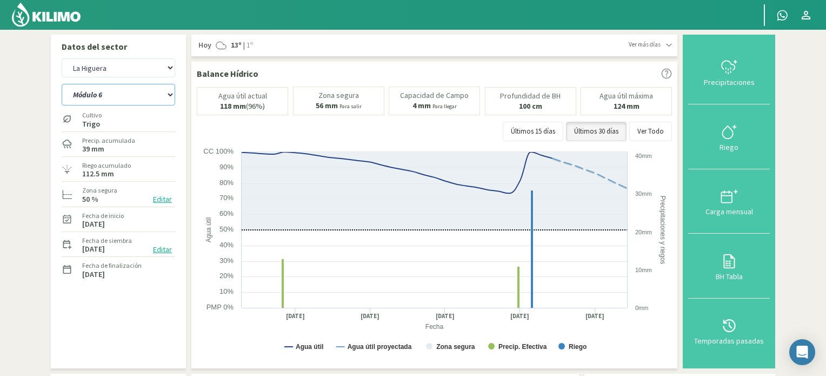
click at [168, 95] on select "Módulo 10 Módulo 10 (40cm) Módulo 11 Módulo 11 (40cm) Módulo 6 Módulo 6 (40cm) …" at bounding box center [119, 95] width 114 height 22
select select "66: Object"
click at [62, 84] on select "Módulo 10 Módulo 10 (40cm) Módulo 11 Módulo 11 (40cm) Módulo 6 Módulo 6 (40cm) …" at bounding box center [119, 95] width 114 height 22
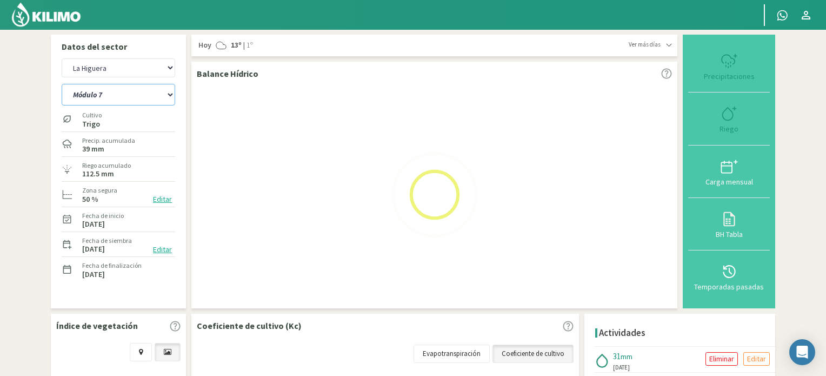
select select "13: Object"
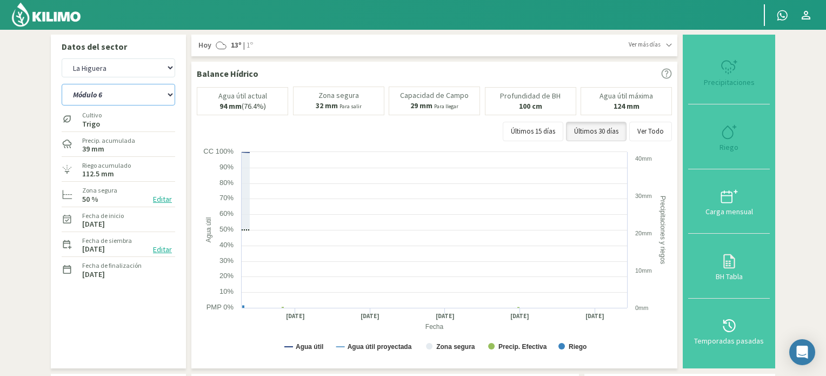
select select "78: Object"
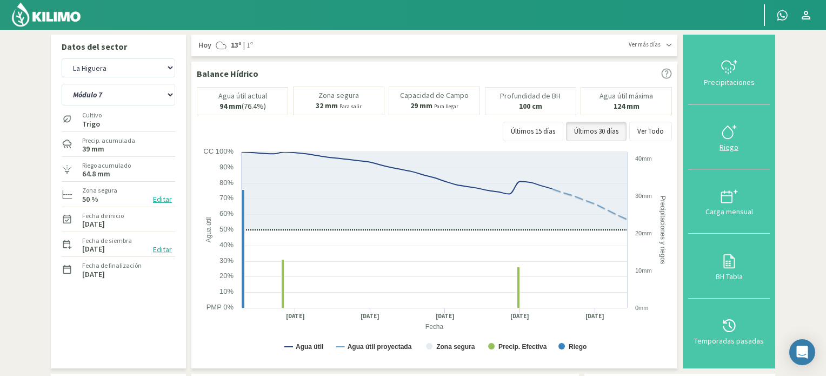
click at [726, 127] on icon at bounding box center [729, 131] width 17 height 17
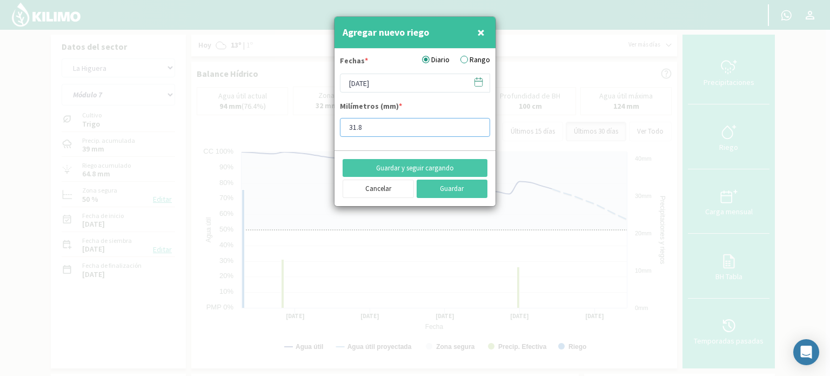
click at [371, 129] on input "31.8" at bounding box center [415, 127] width 150 height 19
type input "31.5"
click at [480, 84] on icon at bounding box center [479, 82] width 10 height 10
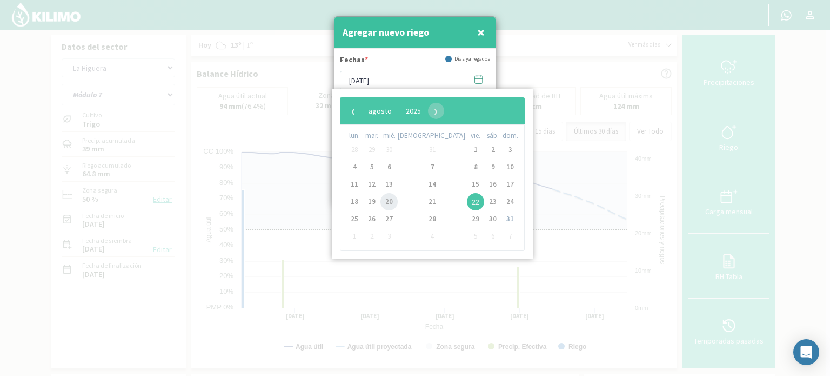
click at [398, 201] on span "20" at bounding box center [389, 201] width 17 height 17
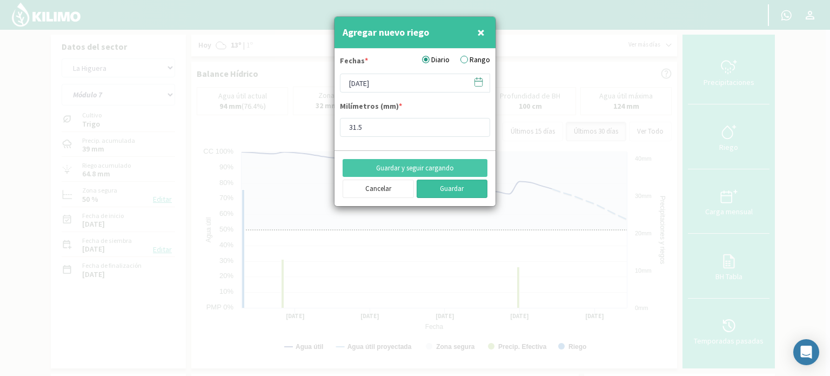
click at [446, 188] on button "Guardar" at bounding box center [452, 189] width 71 height 18
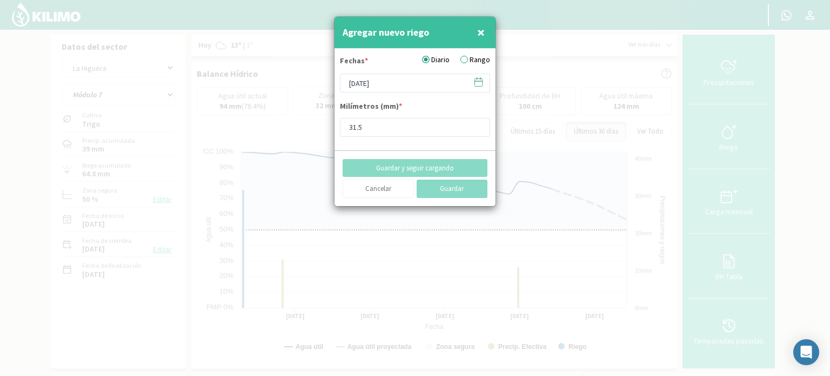
type input "[DATE]"
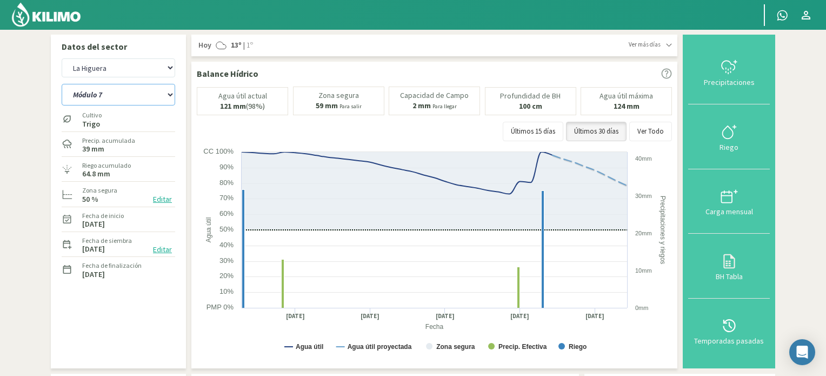
click at [170, 93] on select "Módulo 10 Módulo 10 (40cm) Módulo 11 Módulo 11 (40cm) Módulo 6 Módulo 6 (40cm) …" at bounding box center [119, 95] width 114 height 22
select select "79: Object"
click at [62, 84] on select "Módulo 10 Módulo 10 (40cm) Módulo 11 Módulo 11 (40cm) Módulo 6 Módulo 6 (40cm) …" at bounding box center [119, 95] width 114 height 22
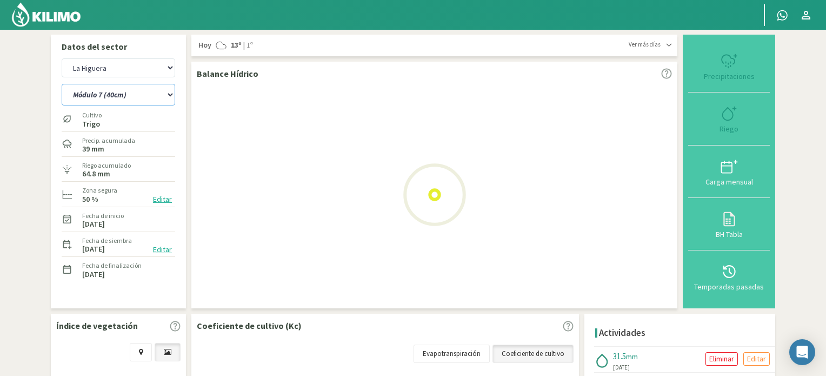
select select "15: Object"
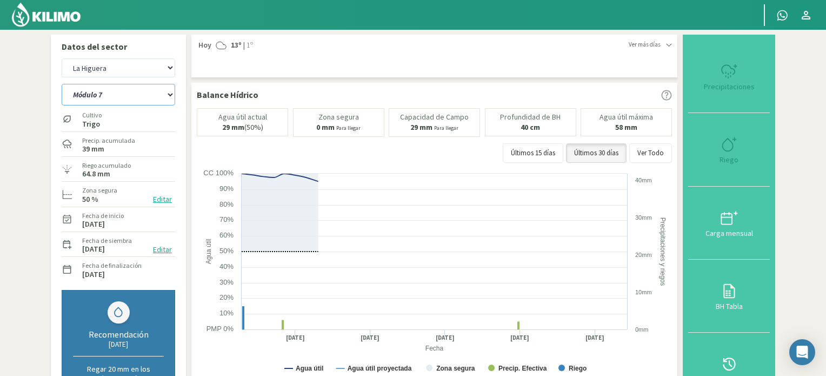
select select "91: Object"
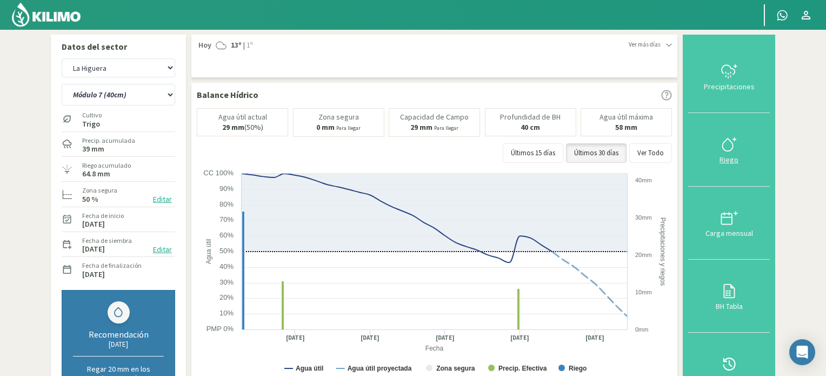
click at [728, 141] on icon at bounding box center [729, 144] width 17 height 17
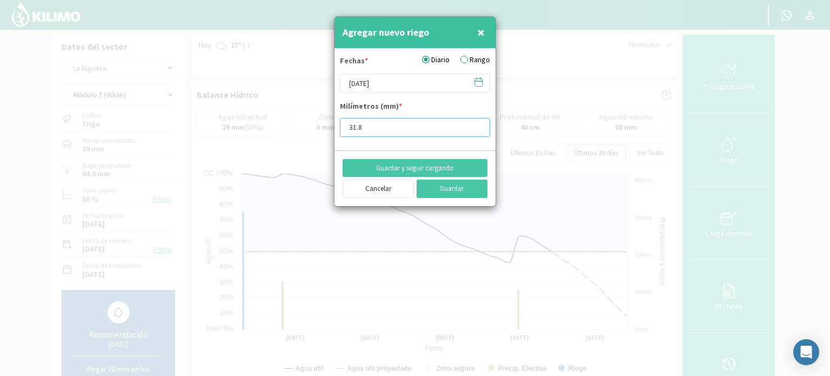
click at [415, 123] on input "31.8" at bounding box center [415, 127] width 150 height 19
type input "31.5"
click at [482, 82] on icon at bounding box center [479, 82] width 10 height 10
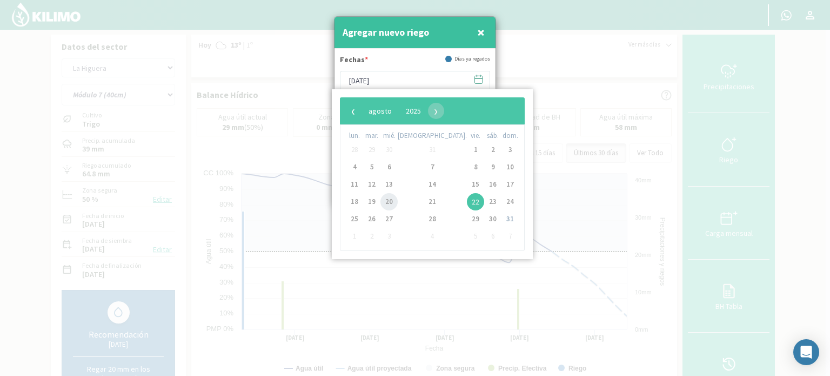
drag, startPoint x: 396, startPoint y: 201, endPoint x: 400, endPoint y: 222, distance: 22.0
click at [396, 201] on span "20" at bounding box center [389, 201] width 17 height 17
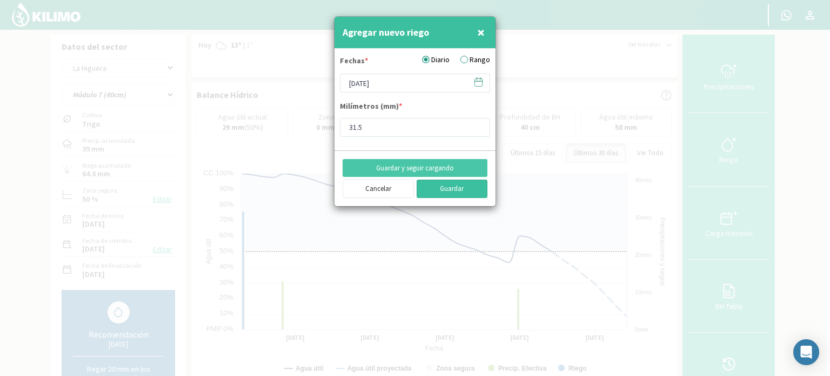
click at [441, 189] on button "Guardar" at bounding box center [452, 189] width 71 height 18
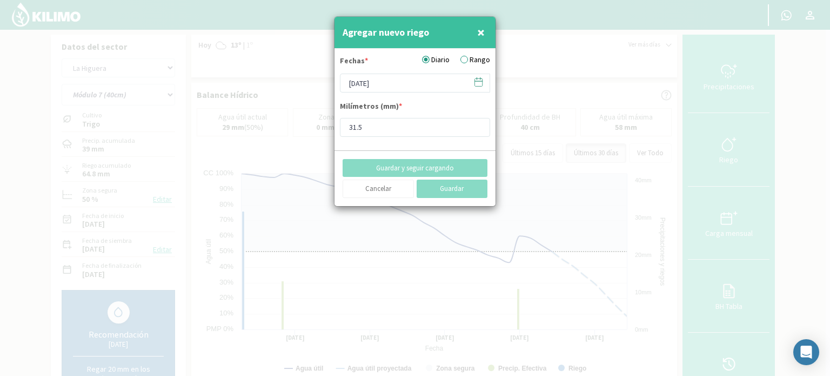
type input "[DATE]"
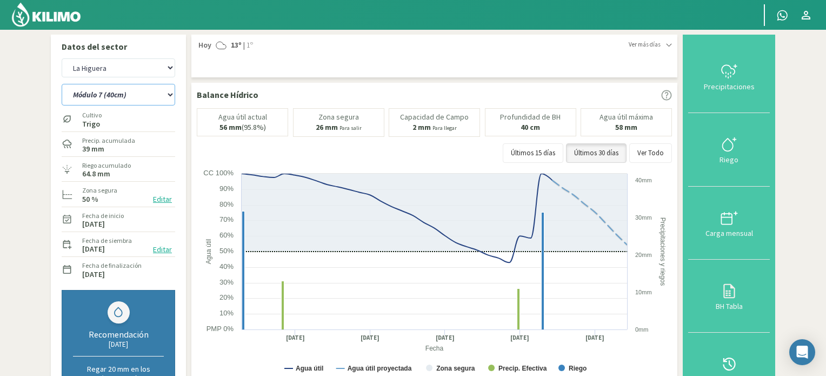
click at [170, 96] on select "Módulo 10 Módulo 10 (40cm) Módulo 11 Módulo 11 (40cm) Módulo 6 Módulo 6 (40cm) …" at bounding box center [119, 95] width 114 height 22
select select "92: Object"
click at [62, 84] on select "Módulo 10 Módulo 10 (40cm) Módulo 11 Módulo 11 (40cm) Módulo 6 Módulo 6 (40cm) …" at bounding box center [119, 95] width 114 height 22
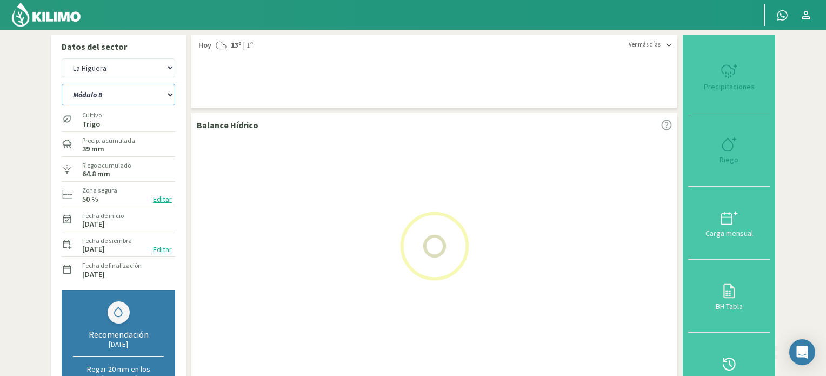
select select "17: Object"
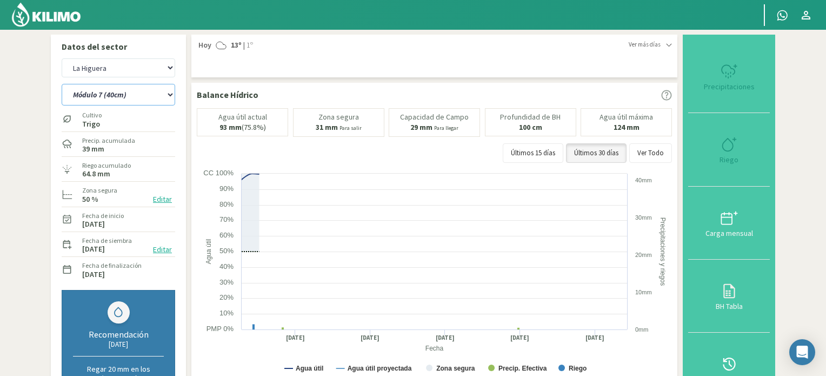
select select "104: Object"
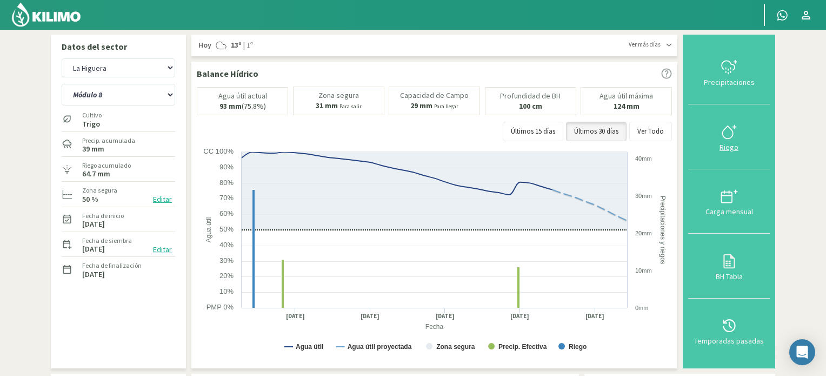
click at [729, 130] on icon at bounding box center [729, 131] width 17 height 17
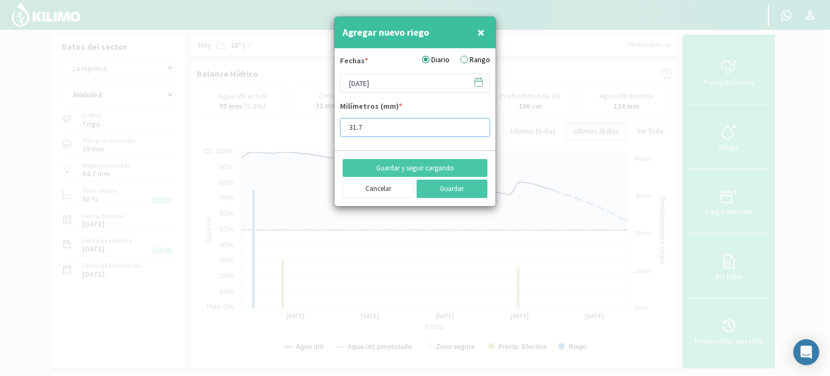
click at [445, 126] on input "31.7" at bounding box center [415, 127] width 150 height 19
type input "31.5"
click at [482, 84] on icon at bounding box center [479, 82] width 10 height 10
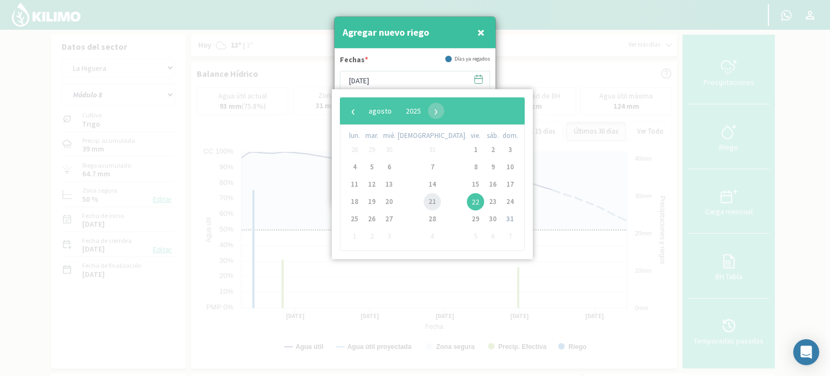
click at [424, 201] on span "21" at bounding box center [432, 201] width 17 height 17
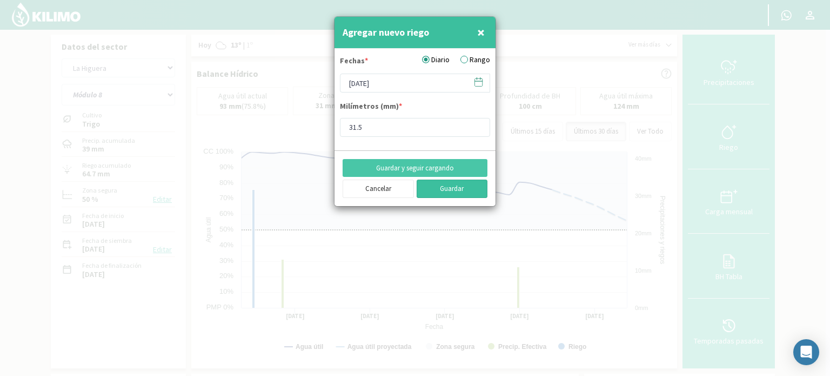
click at [452, 187] on button "Guardar" at bounding box center [452, 189] width 71 height 18
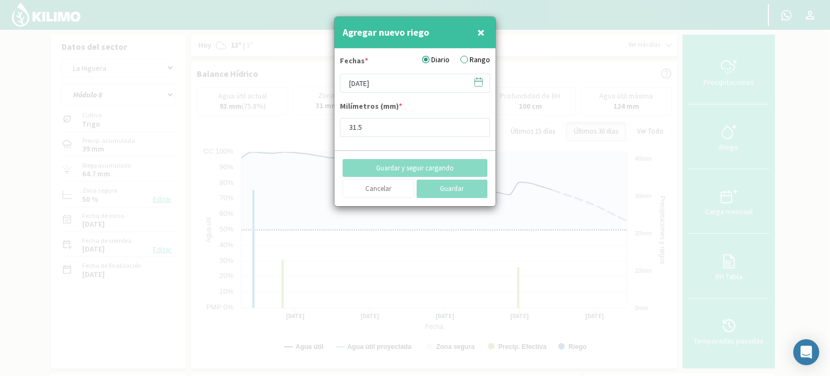
type input "[DATE]"
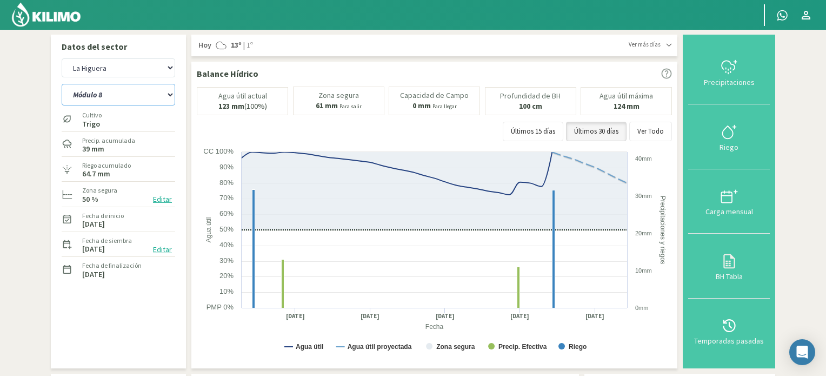
click at [169, 93] on select "Módulo 10 Módulo 10 (40cm) Módulo 11 Módulo 11 (40cm) Módulo 6 Módulo 6 (40cm) …" at bounding box center [119, 95] width 114 height 22
select select "105: Object"
click at [62, 84] on select "Módulo 10 Módulo 10 (40cm) Módulo 11 Módulo 11 (40cm) Módulo 6 Módulo 6 (40cm) …" at bounding box center [119, 95] width 114 height 22
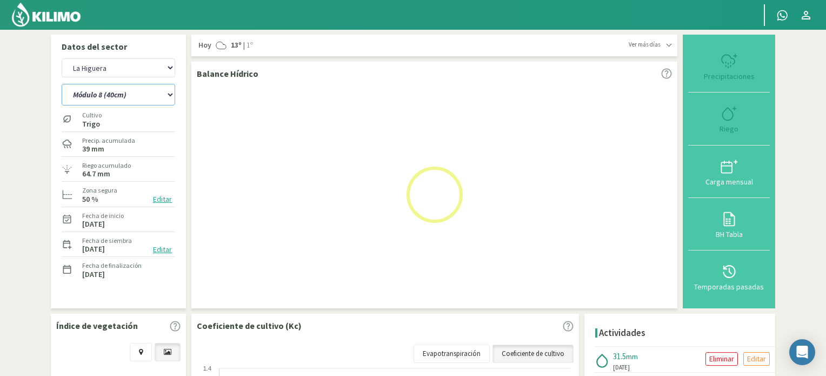
select select "19: Object"
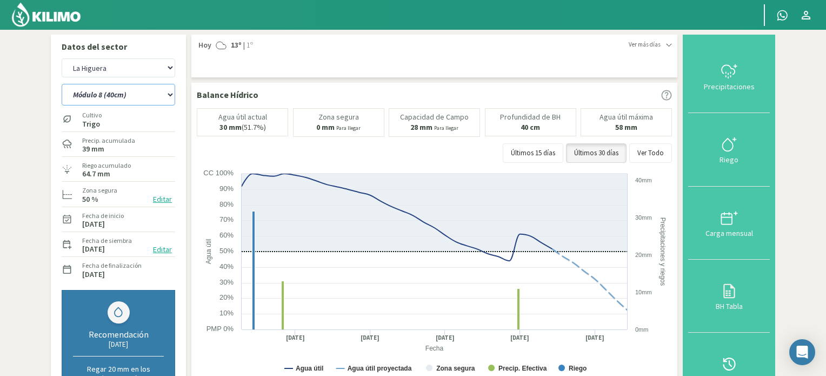
click at [169, 95] on select "Módulo 10 Módulo 10 (40cm) Módulo 11 Módulo 11 (40cm) Módulo 6 Módulo 6 (40cm) …" at bounding box center [119, 95] width 114 height 22
click at [62, 84] on select "Módulo 10 Módulo 10 (40cm) Módulo 11 Módulo 11 (40cm) Módulo 6 Módulo 6 (40cm) …" at bounding box center [119, 95] width 114 height 22
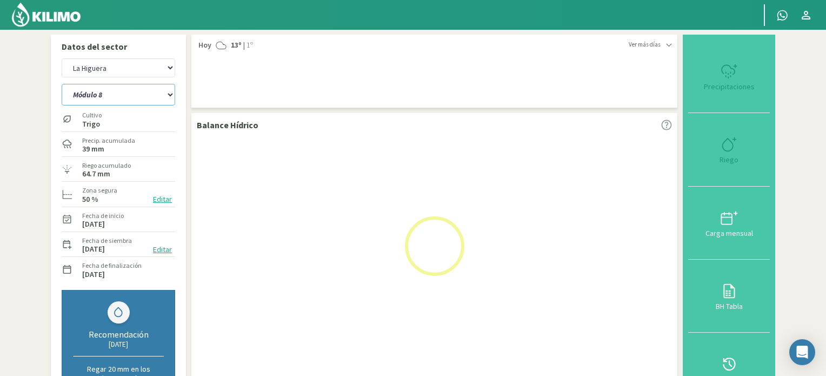
select select "117: Object"
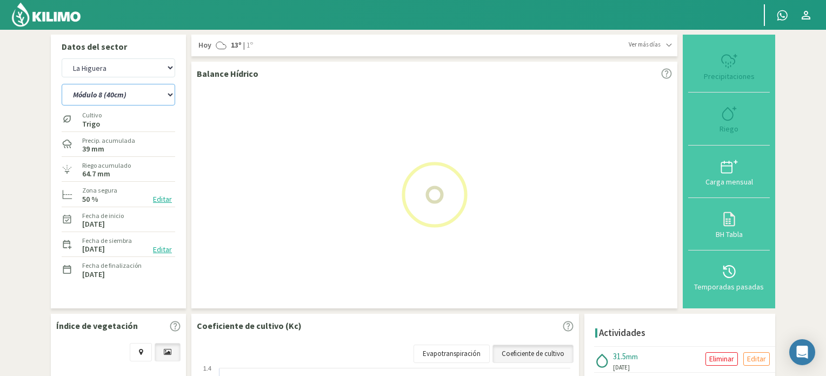
select select "21: Object"
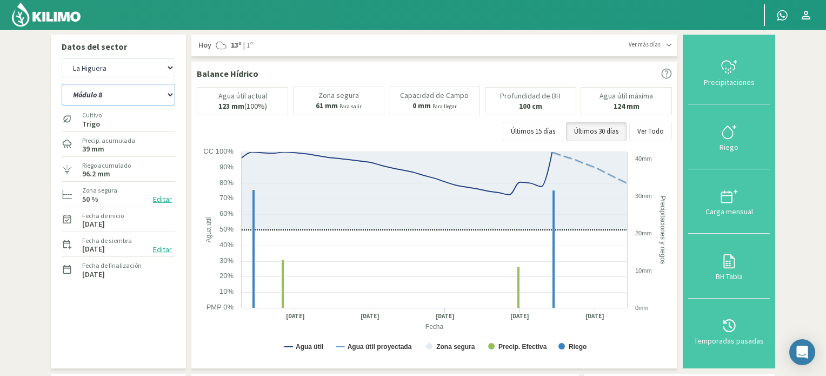
click at [171, 92] on select "Módulo 10 Módulo 10 (40cm) Módulo 11 Módulo 11 (40cm) Módulo 6 Módulo 6 (40cm) …" at bounding box center [119, 95] width 114 height 22
click at [62, 84] on select "Módulo 10 Módulo 10 (40cm) Módulo 11 Módulo 11 (40cm) Módulo 6 Módulo 6 (40cm) …" at bounding box center [119, 95] width 114 height 22
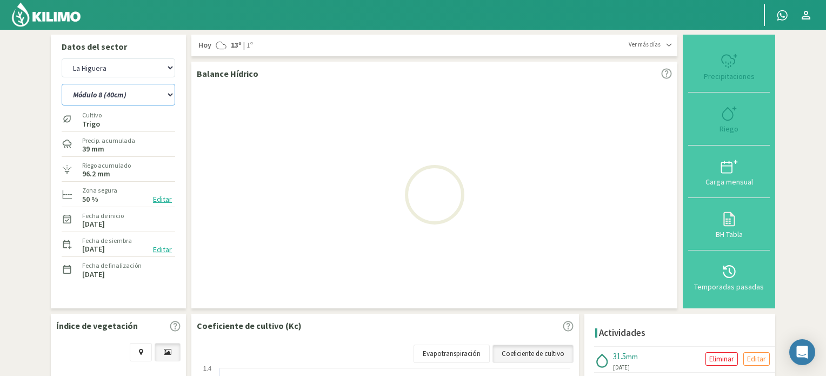
select select "128: Object"
select select "23: Object"
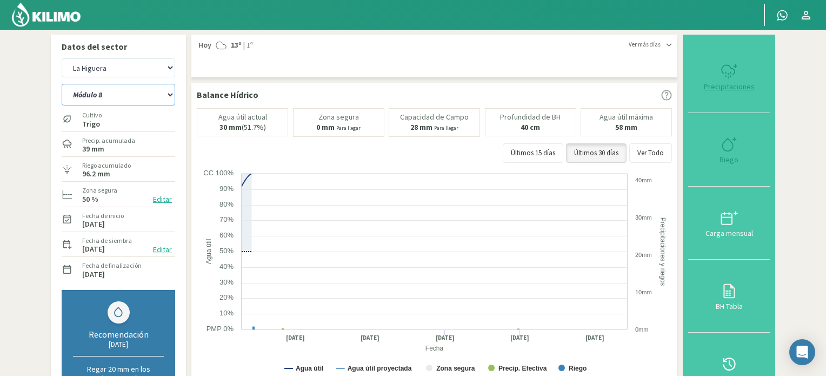
select select "141: Object"
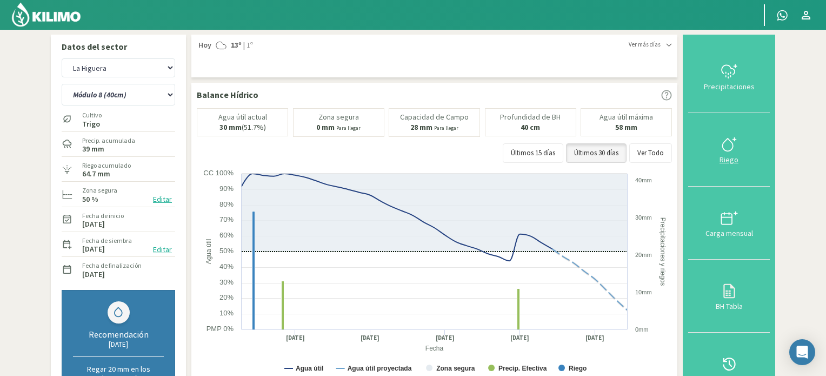
click at [735, 142] on icon at bounding box center [729, 144] width 17 height 17
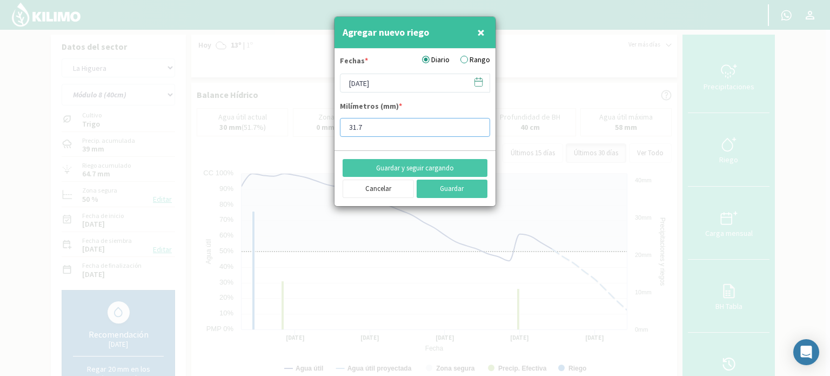
click at [431, 121] on input "31.7" at bounding box center [415, 127] width 150 height 19
type input "31.5"
click at [479, 84] on icon at bounding box center [479, 82] width 10 height 10
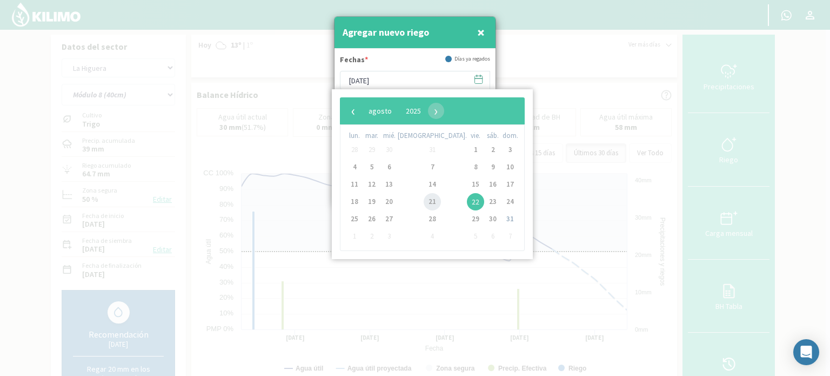
click at [424, 201] on span "21" at bounding box center [432, 201] width 17 height 17
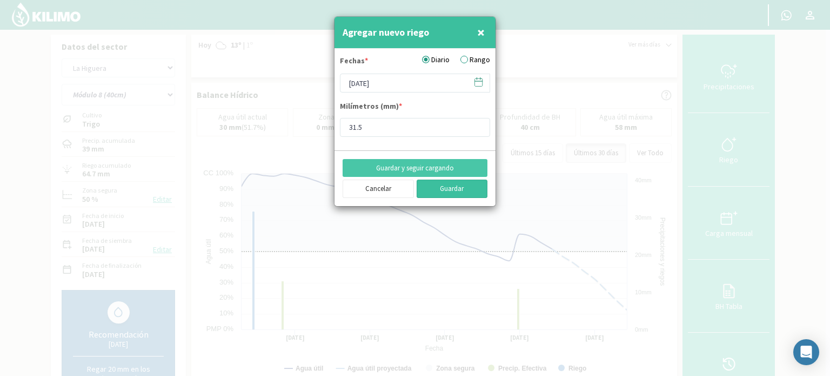
click at [450, 189] on button "Guardar" at bounding box center [452, 189] width 71 height 18
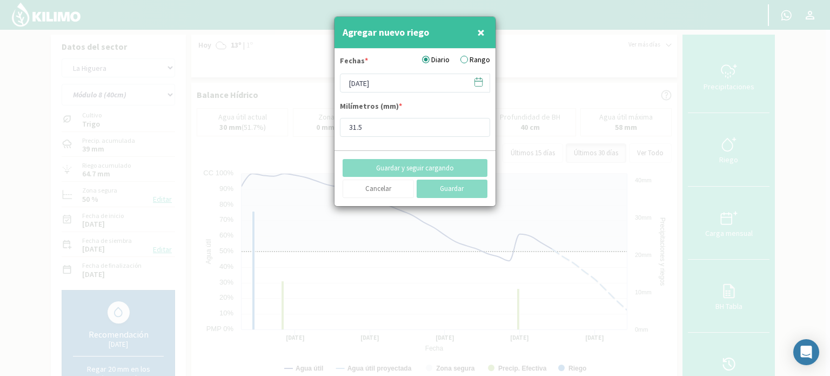
type input "[DATE]"
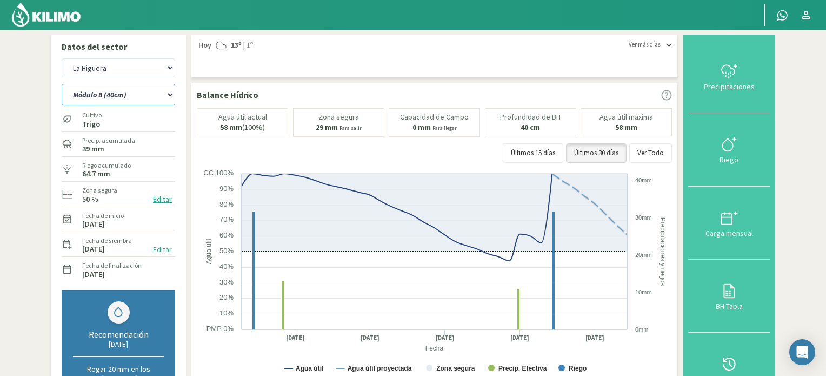
click at [170, 95] on select "Módulo 10 Módulo 10 (40cm) Módulo 11 Módulo 11 (40cm) Módulo 6 Módulo 6 (40cm) …" at bounding box center [119, 95] width 114 height 22
select select "142: Object"
click at [62, 84] on select "Módulo 10 Módulo 10 (40cm) Módulo 11 Módulo 11 (40cm) Módulo 6 Módulo 6 (40cm) …" at bounding box center [119, 95] width 114 height 22
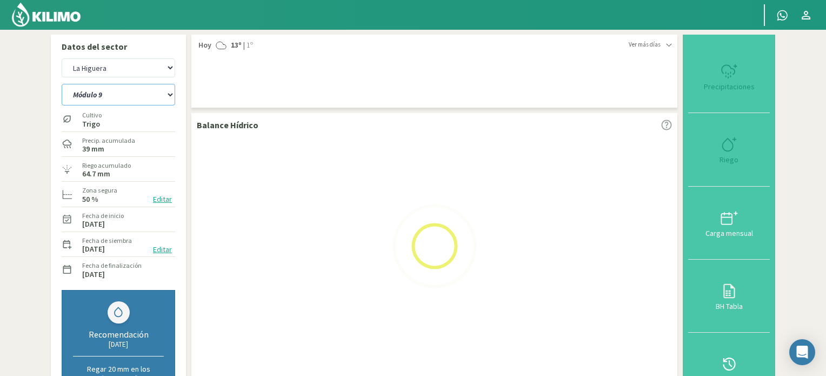
select select "25: Object"
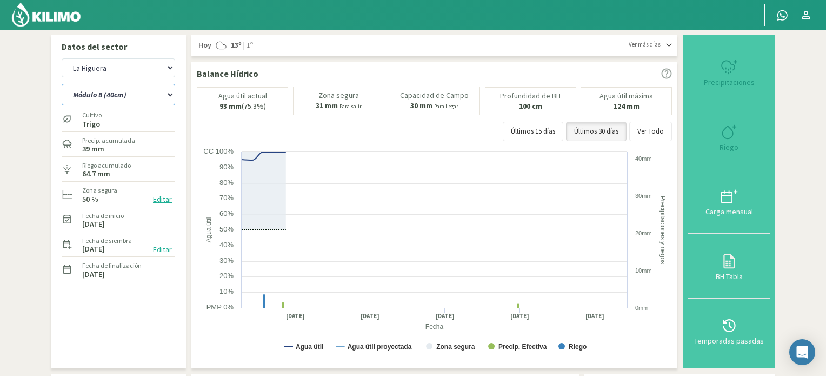
select select "154: Object"
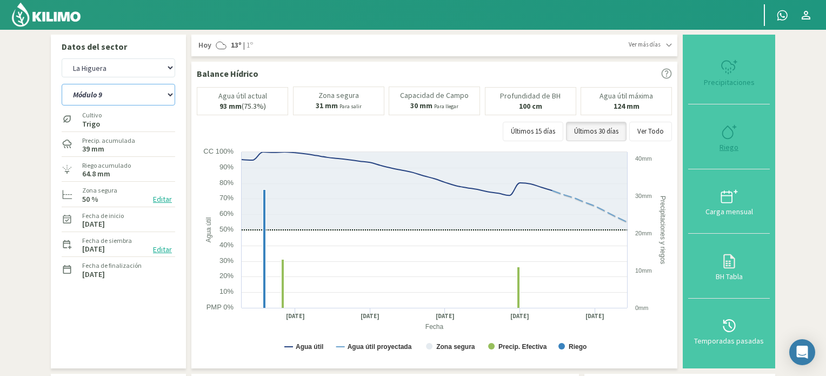
type input "31.8"
click at [720, 134] on div at bounding box center [729, 131] width 75 height 17
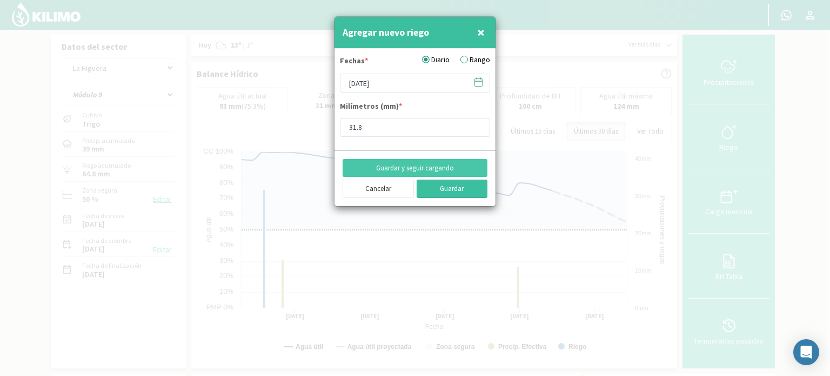
click at [437, 185] on button "Guardar" at bounding box center [452, 189] width 71 height 18
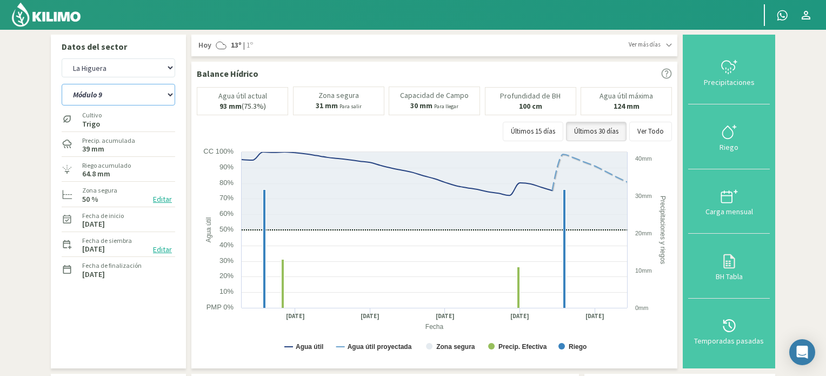
click at [169, 95] on select "Módulo 10 Módulo 10 (40cm) Módulo 11 Módulo 11 (40cm) Módulo 6 Módulo 6 (40cm) …" at bounding box center [119, 95] width 114 height 22
select select "155: Object"
click at [62, 84] on select "Módulo 10 Módulo 10 (40cm) Módulo 11 Módulo 11 (40cm) Módulo 6 Módulo 6 (40cm) …" at bounding box center [119, 95] width 114 height 22
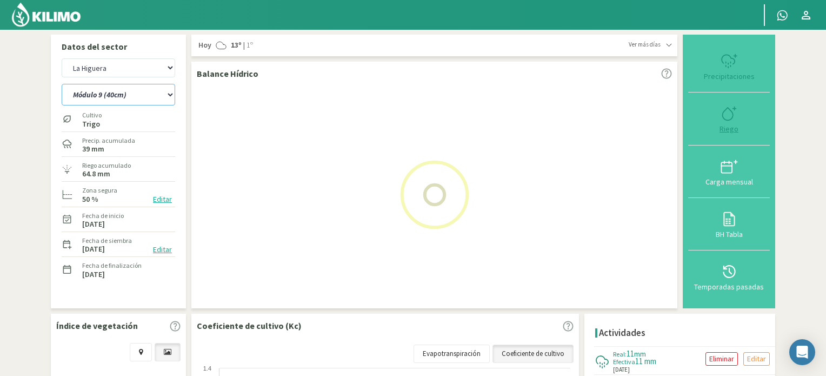
select select "27: Object"
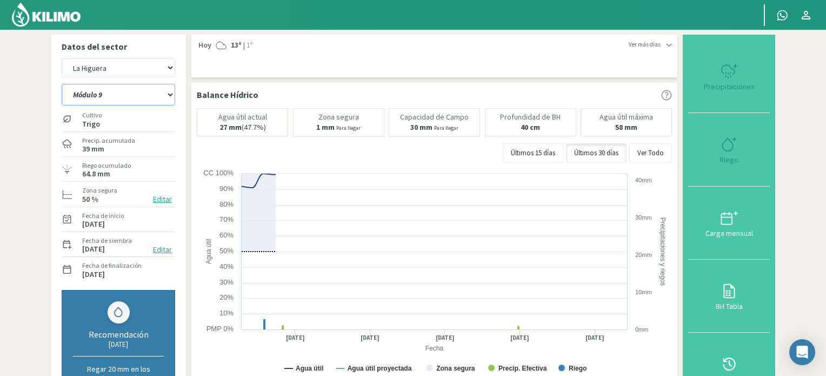
select select "167: Object"
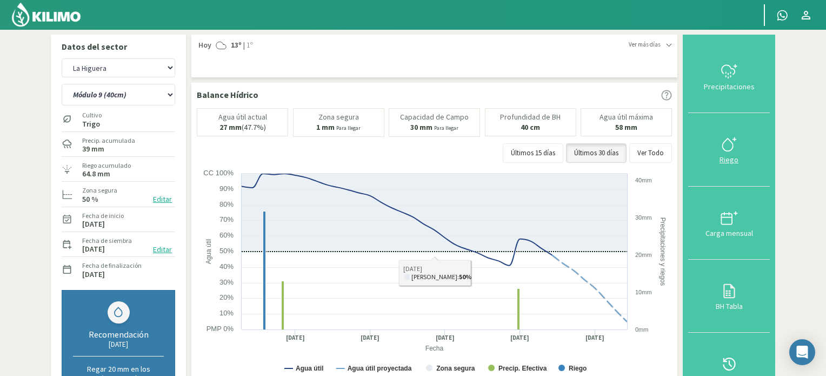
click at [728, 149] on icon at bounding box center [729, 144] width 17 height 17
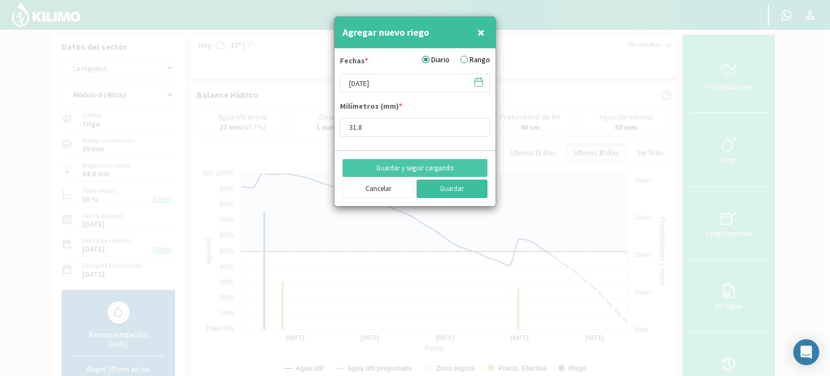
click at [439, 185] on button "Guardar" at bounding box center [452, 189] width 71 height 18
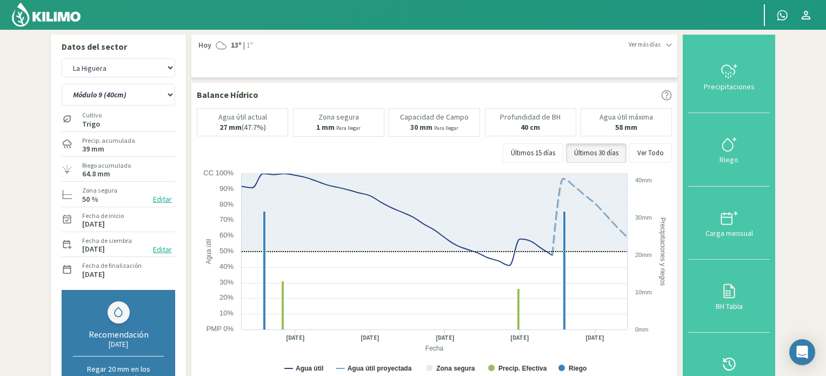
click at [65, 13] on img at bounding box center [46, 15] width 71 height 26
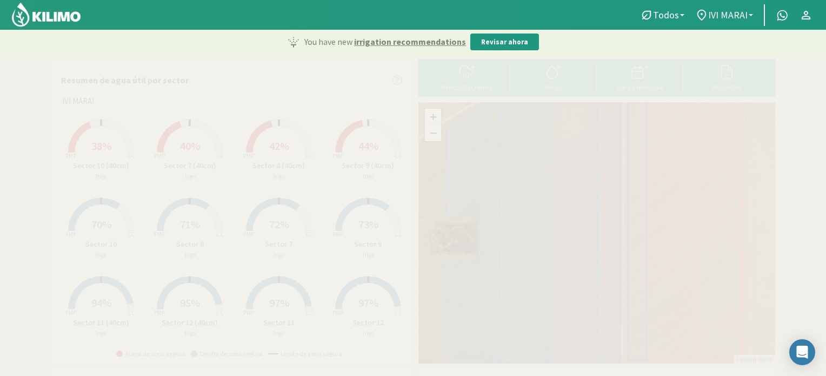
click at [753, 15] on b at bounding box center [751, 15] width 4 height 2
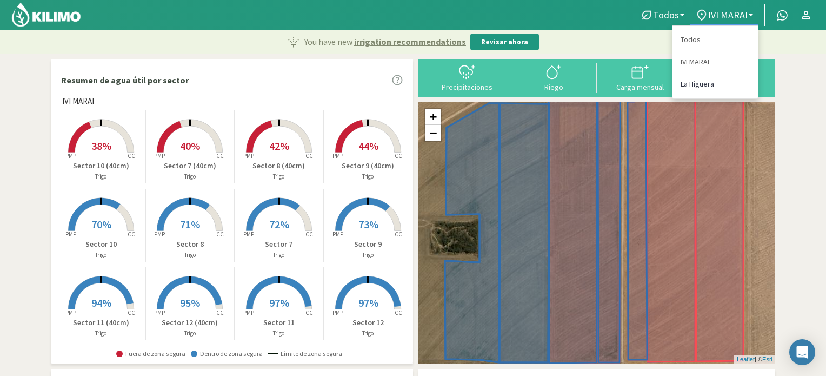
click at [703, 82] on link "La Higuera" at bounding box center [715, 84] width 85 height 22
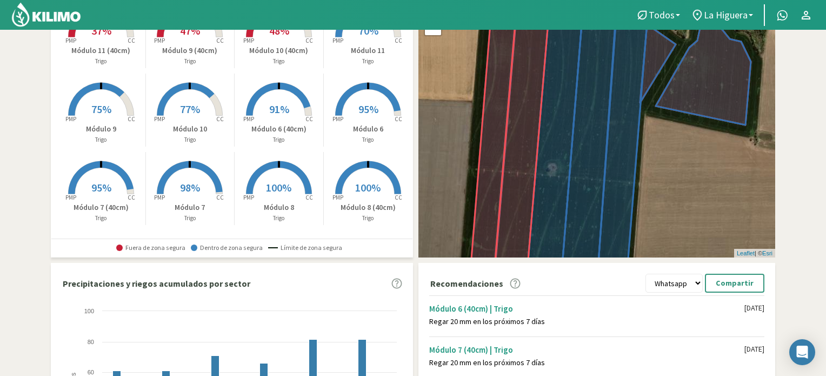
scroll to position [108, 0]
